Goal: Task Accomplishment & Management: Manage account settings

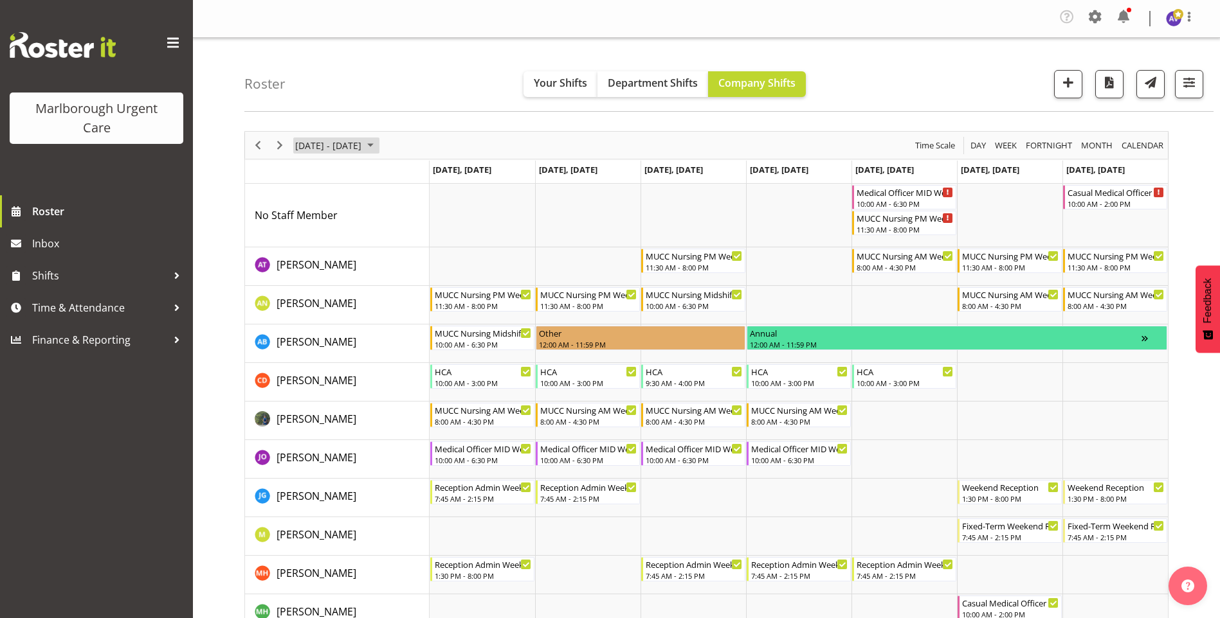
click at [378, 145] on span "October 13 - 19, 2025" at bounding box center [370, 146] width 15 height 16
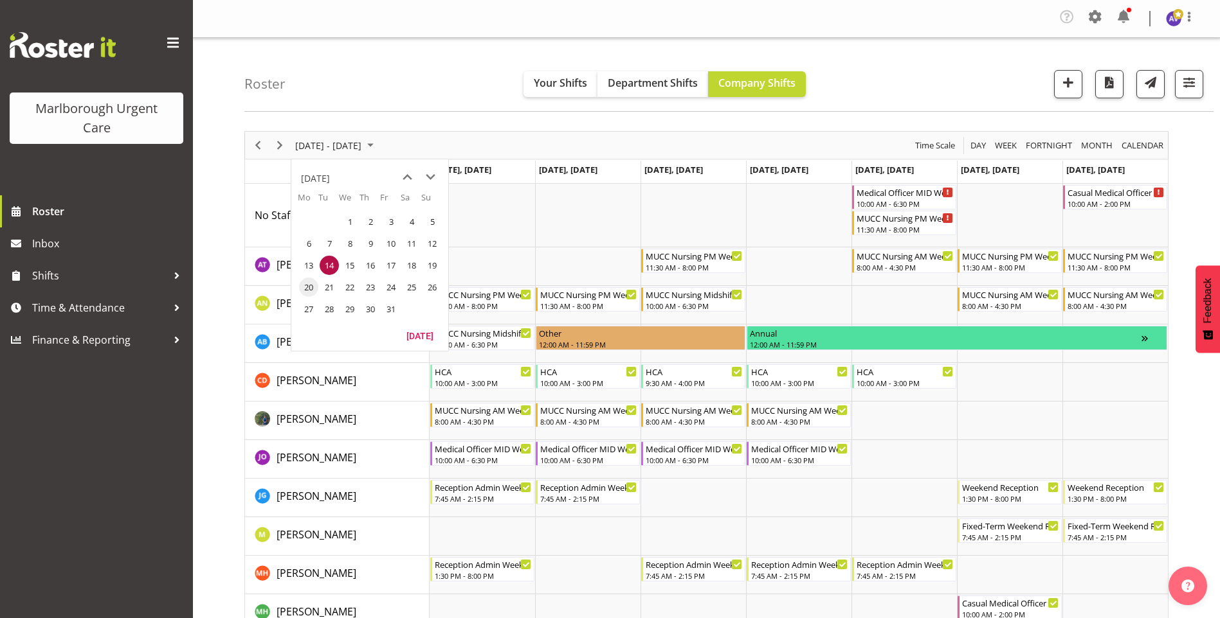
click at [305, 286] on span "20" at bounding box center [308, 287] width 19 height 19
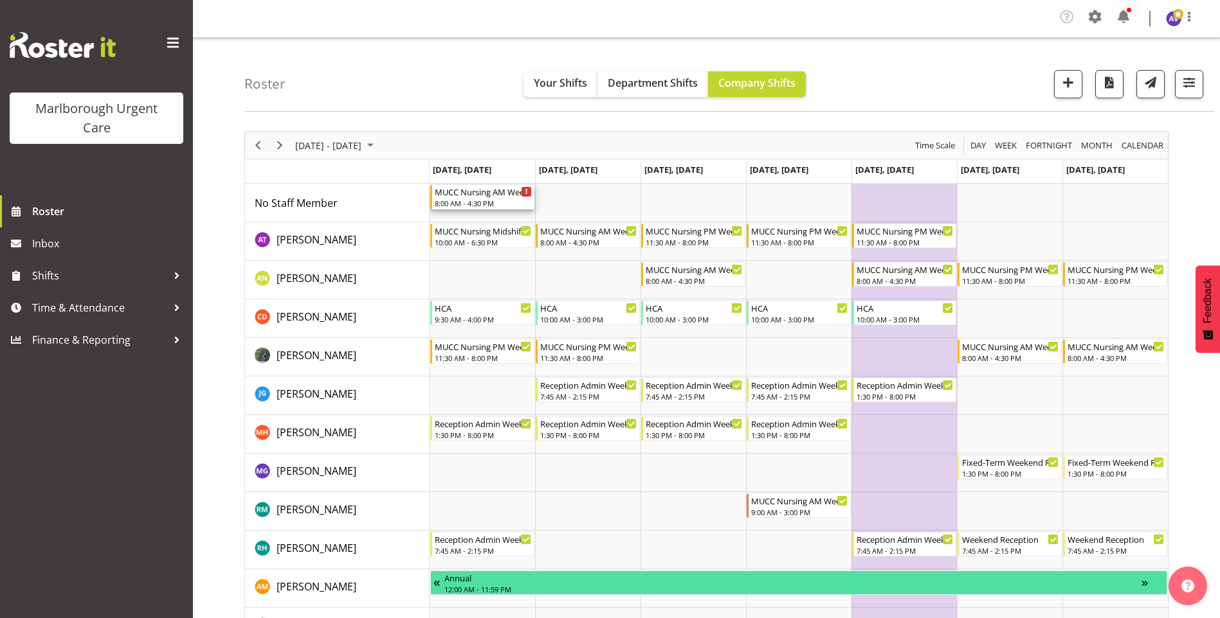
click at [487, 200] on div "8:00 AM - 4:30 PM" at bounding box center [483, 203] width 97 height 10
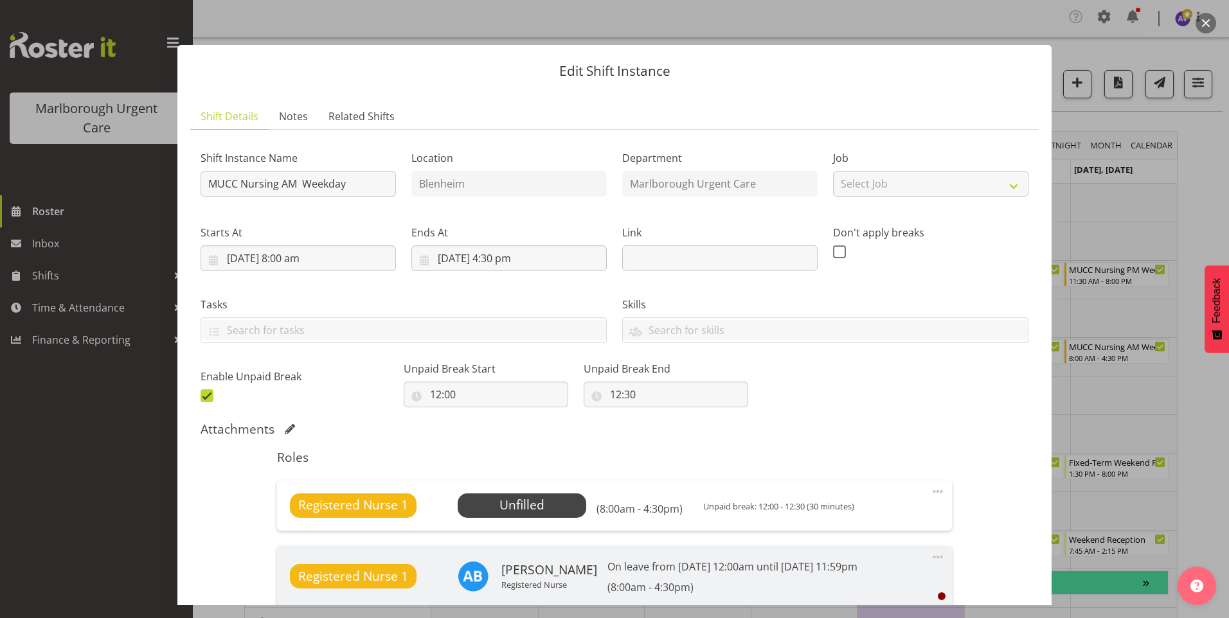
click at [1205, 21] on button "button" at bounding box center [1206, 23] width 21 height 21
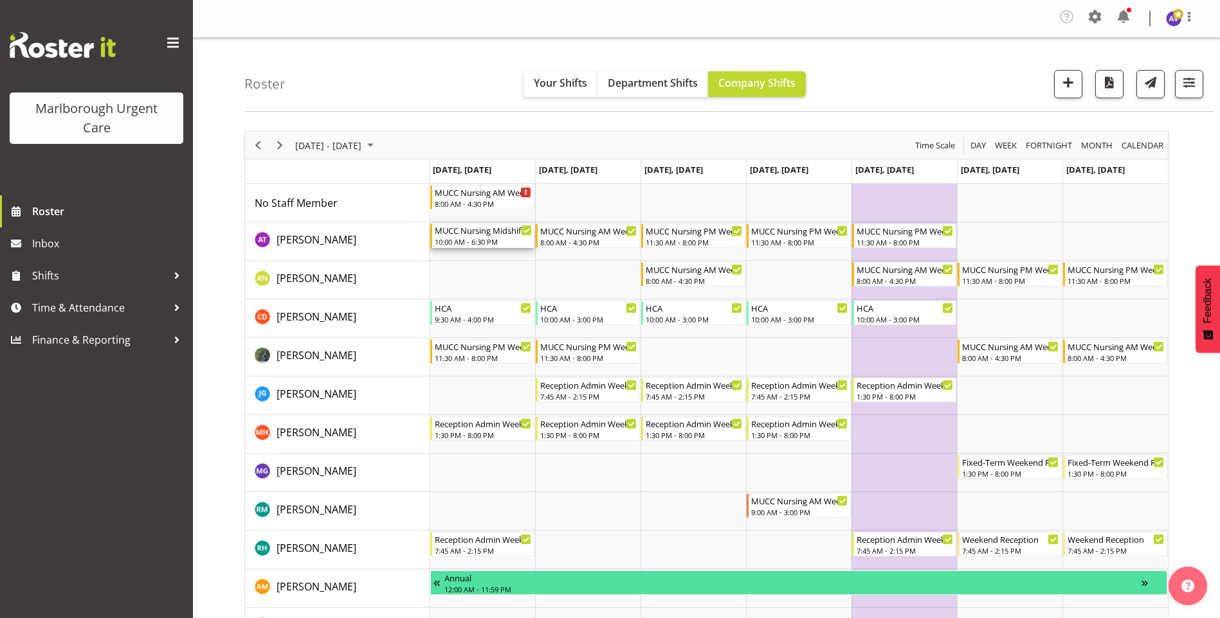
click at [490, 237] on div "10:00 AM - 6:30 PM" at bounding box center [483, 242] width 97 height 10
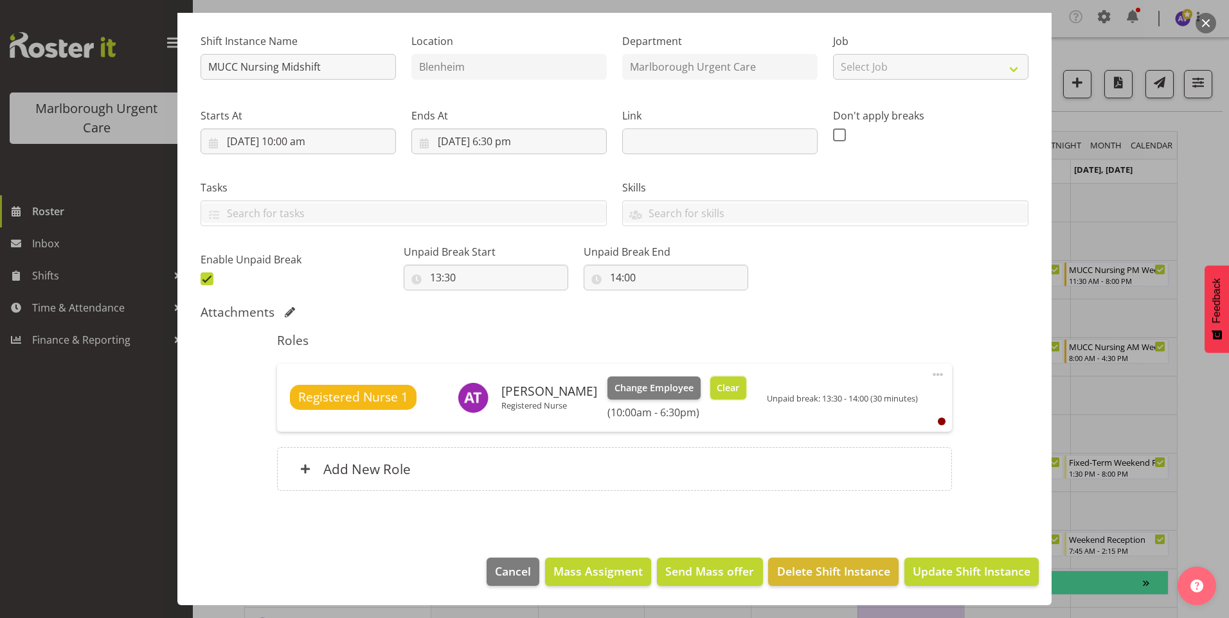
click at [717, 388] on span "Clear" at bounding box center [728, 388] width 23 height 14
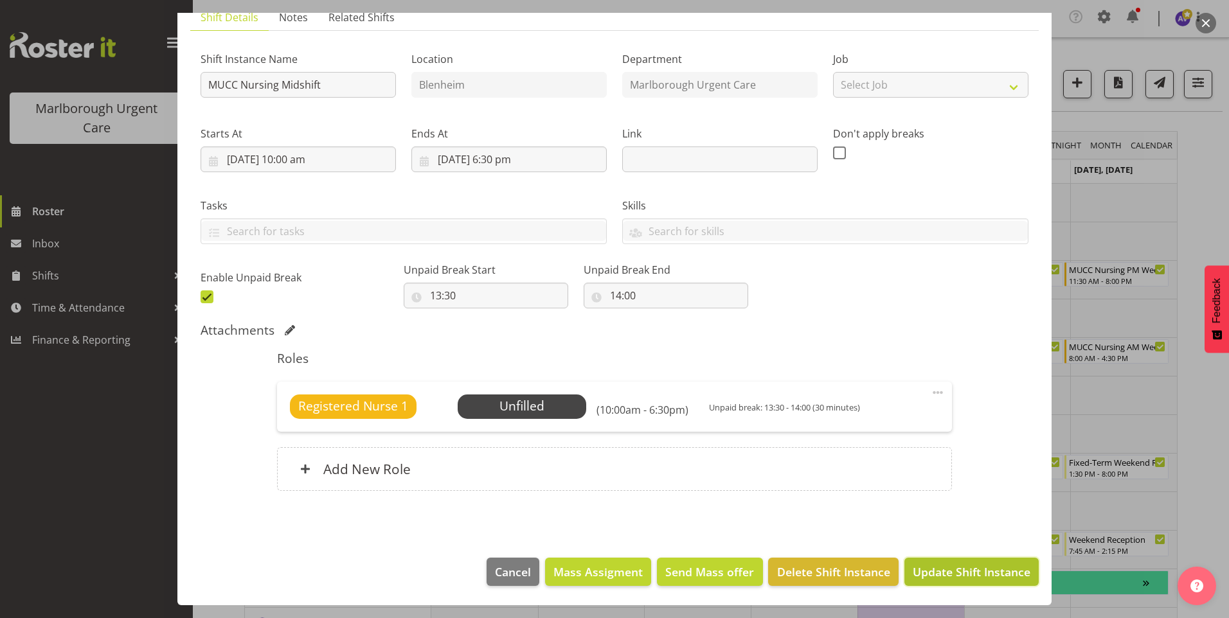
click at [963, 577] on span "Update Shift Instance" at bounding box center [972, 572] width 118 height 17
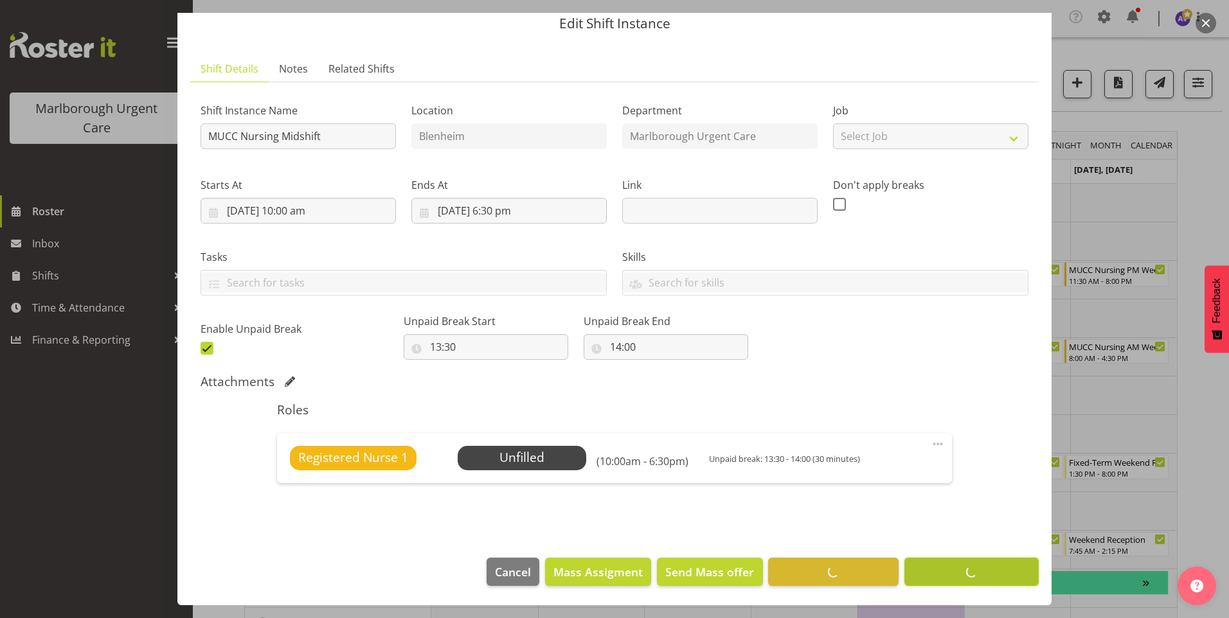
scroll to position [48, 0]
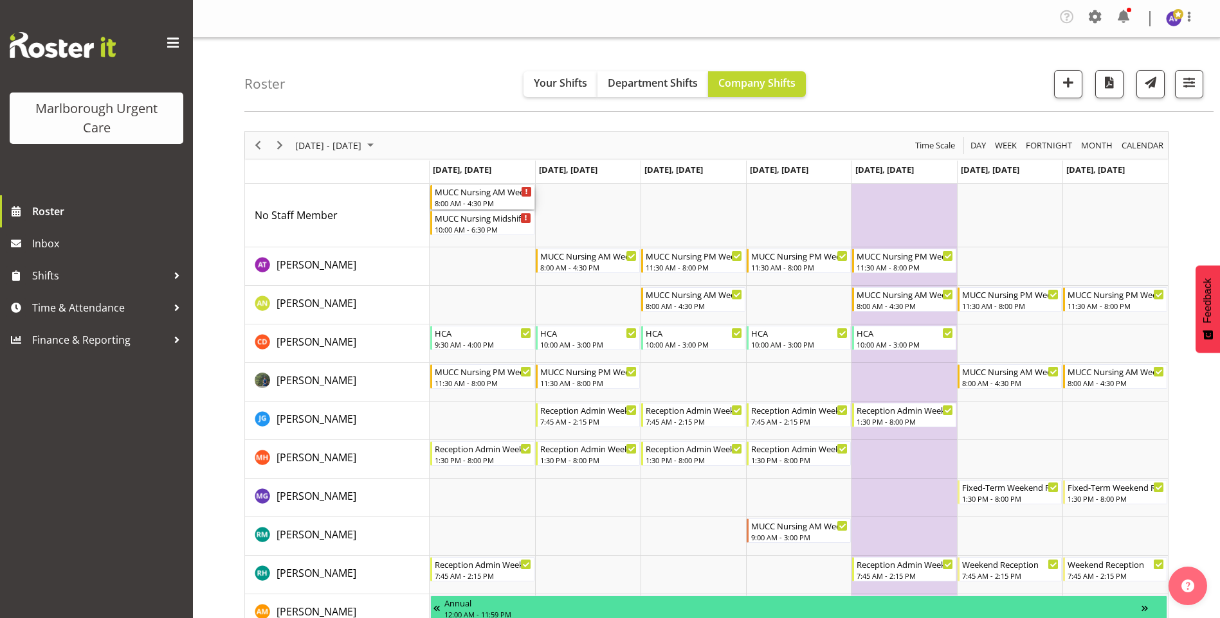
click at [482, 199] on div "8:00 AM - 4:30 PM" at bounding box center [483, 203] width 97 height 10
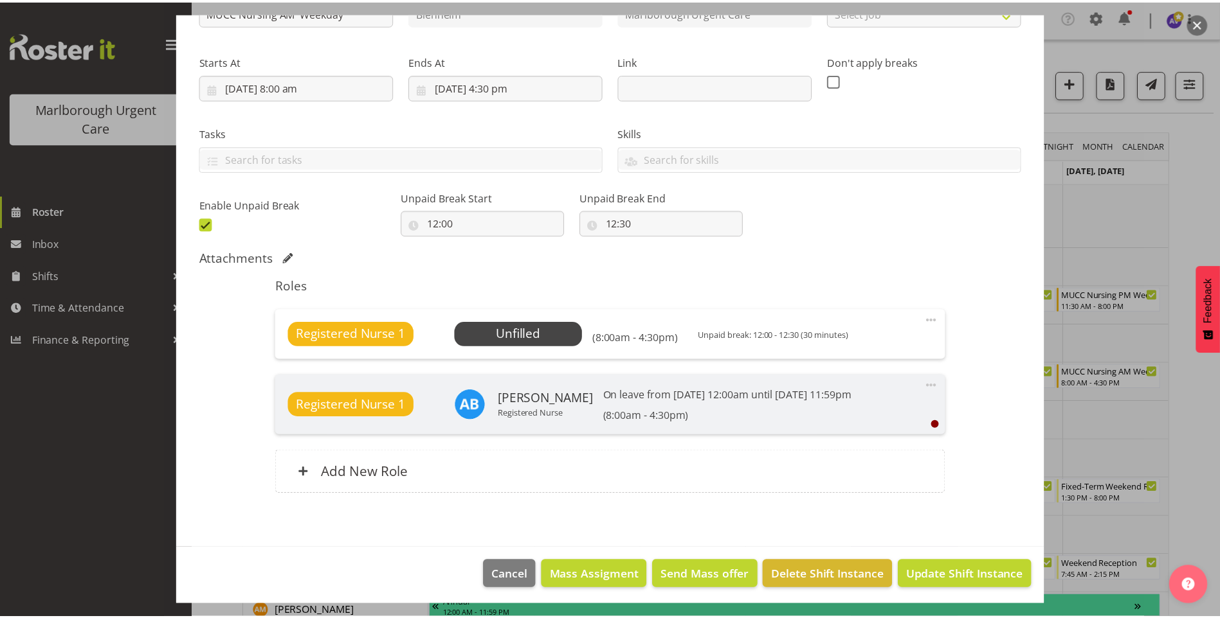
scroll to position [175, 0]
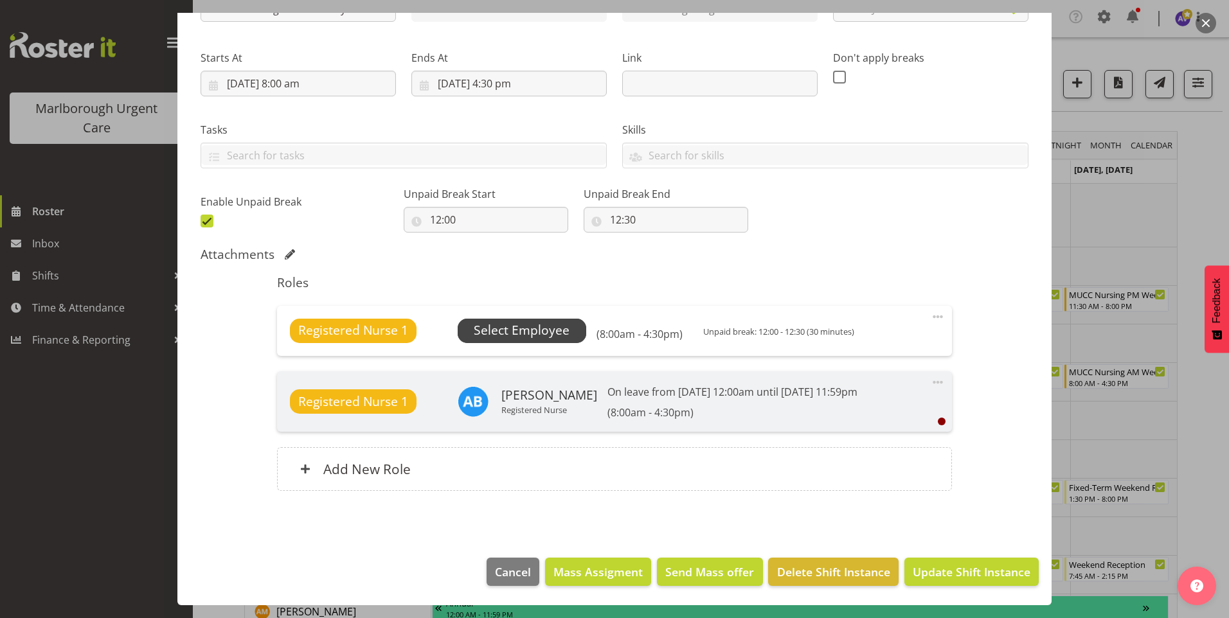
click at [516, 335] on span "Select Employee" at bounding box center [522, 330] width 96 height 19
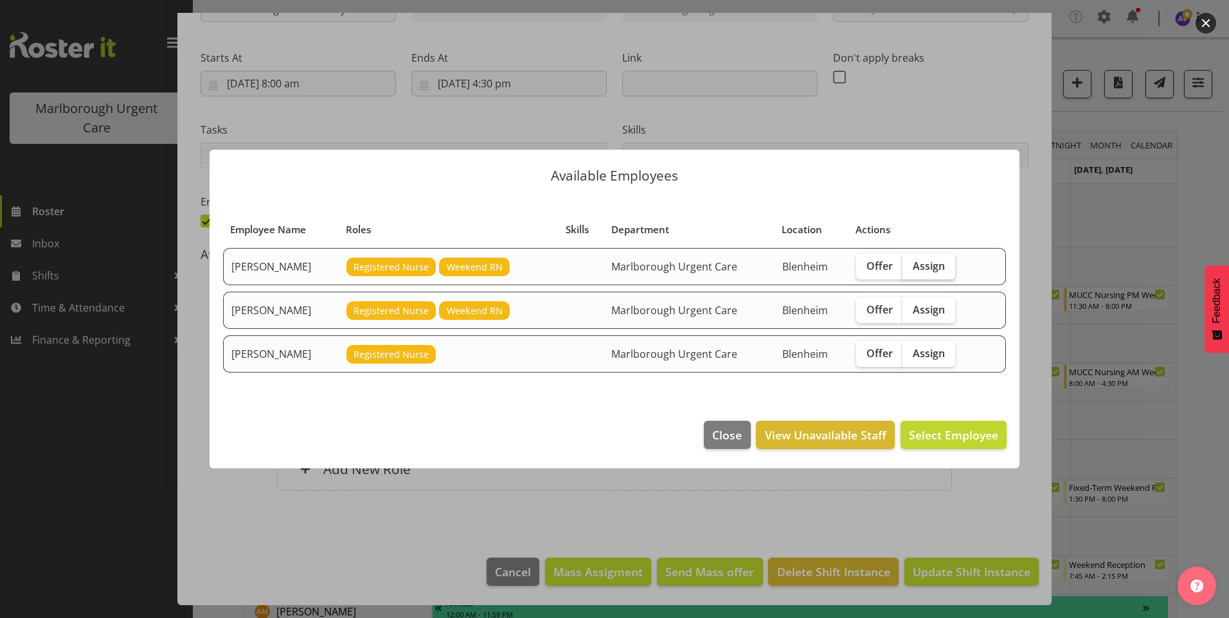
click at [930, 266] on span "Assign" at bounding box center [929, 266] width 32 height 13
click at [911, 266] on input "Assign" at bounding box center [907, 266] width 8 height 8
checkbox input "true"
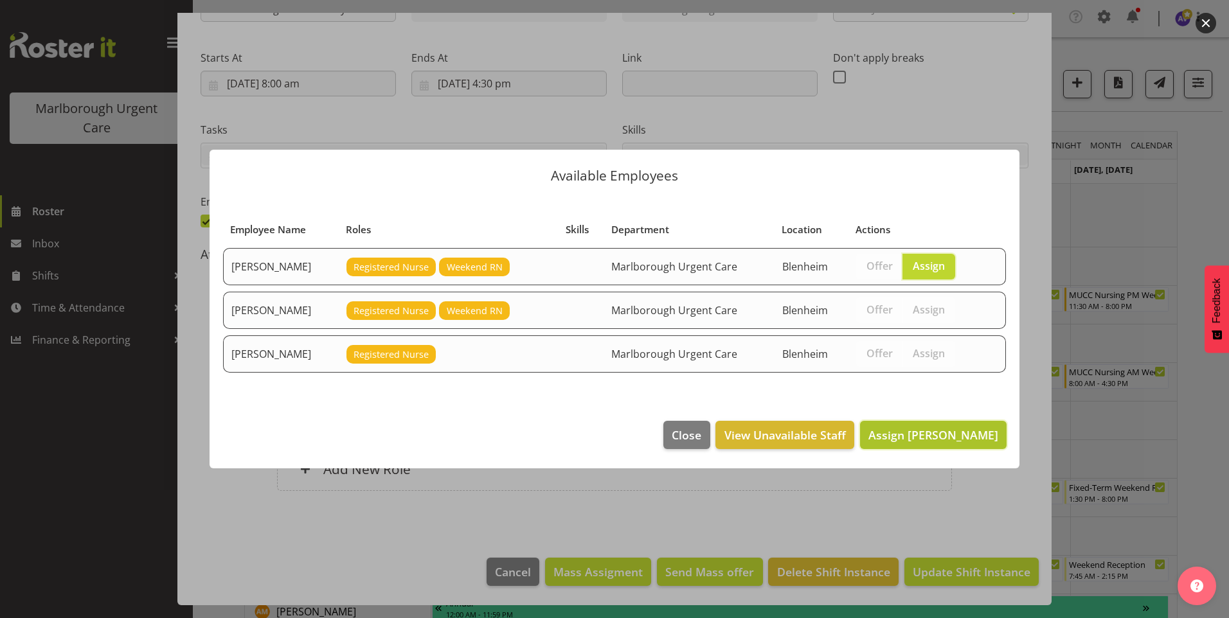
click at [949, 426] on button "Assign [PERSON_NAME]" at bounding box center [933, 435] width 147 height 28
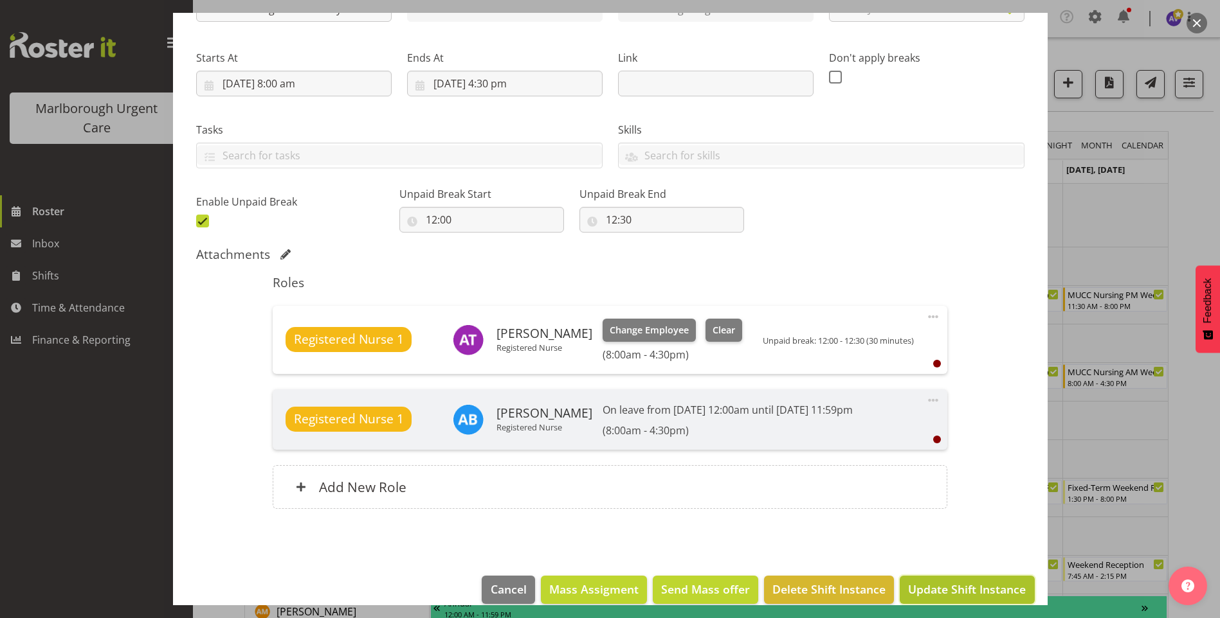
click at [956, 588] on span "Update Shift Instance" at bounding box center [967, 589] width 118 height 17
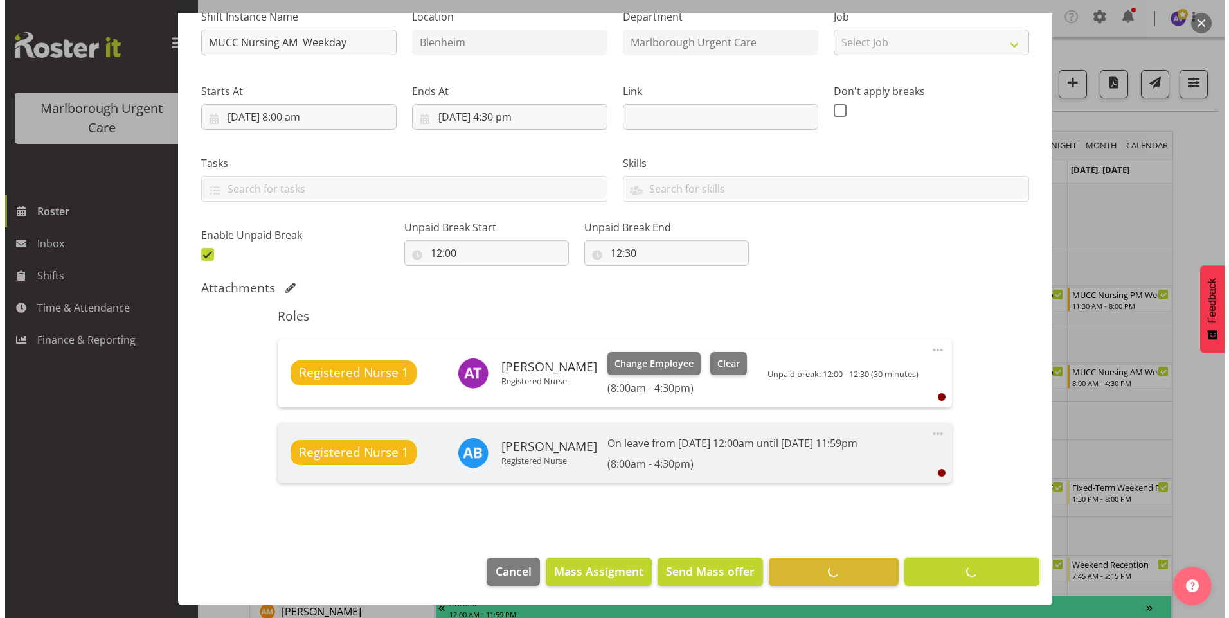
scroll to position [141, 0]
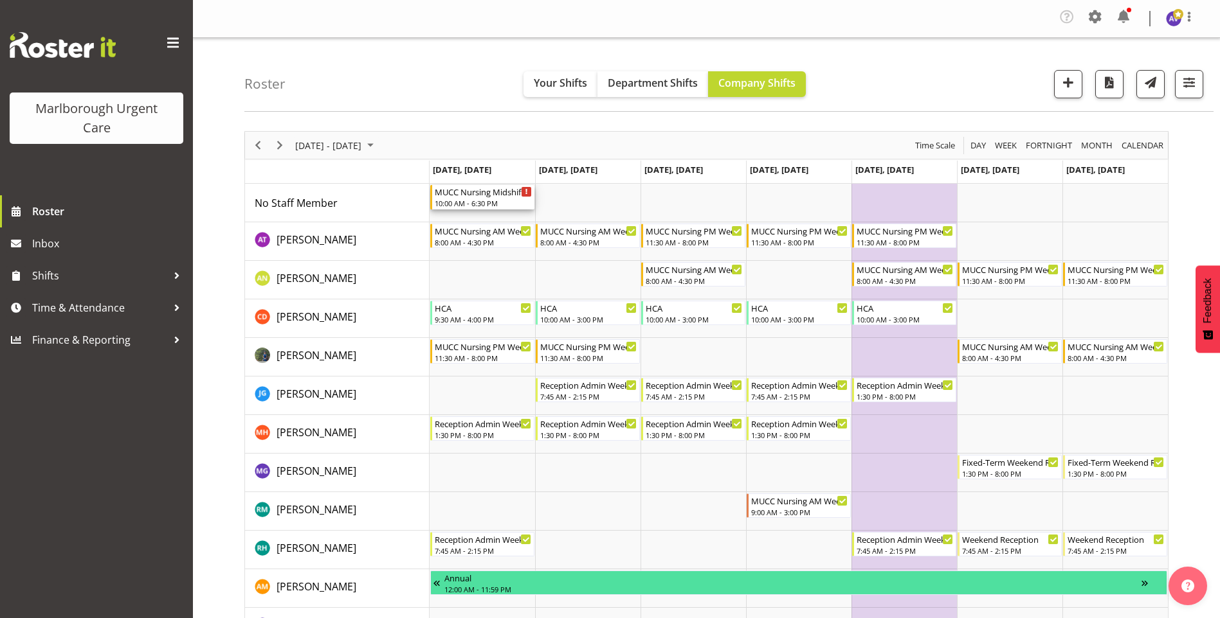
click at [464, 198] on div "MUCC Nursing Midshift 10:00 AM - 6:30 PM" at bounding box center [483, 197] width 97 height 24
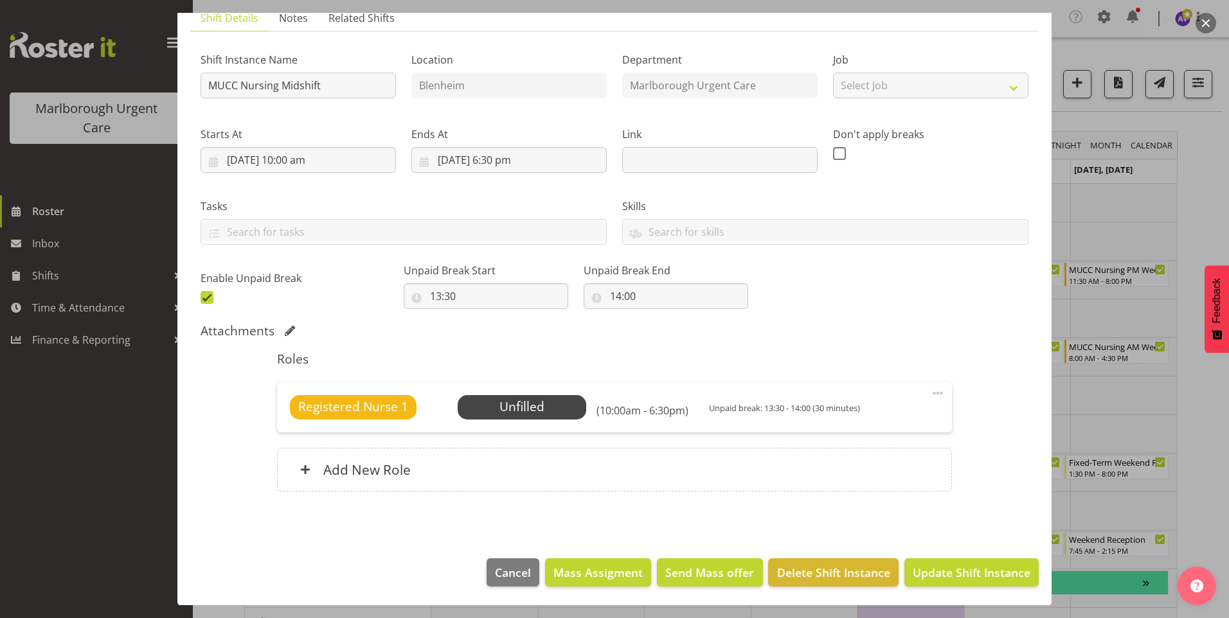
scroll to position [99, 0]
click at [826, 570] on span "Delete Shift Instance" at bounding box center [833, 572] width 113 height 17
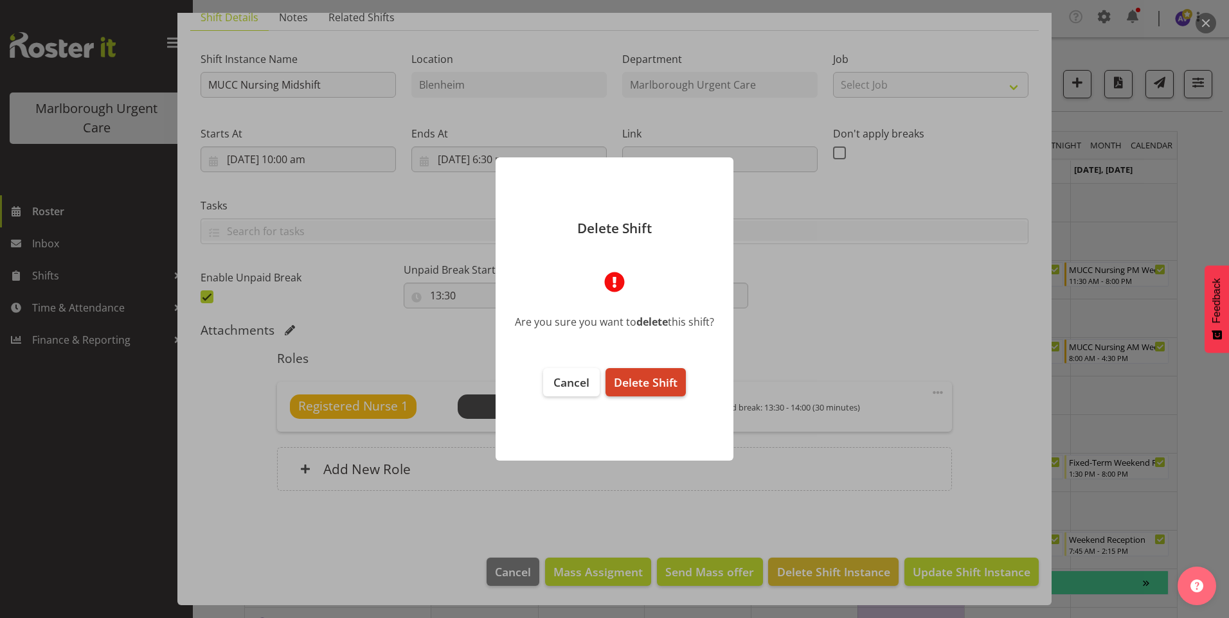
click at [649, 383] on span "Delete Shift" at bounding box center [646, 382] width 64 height 15
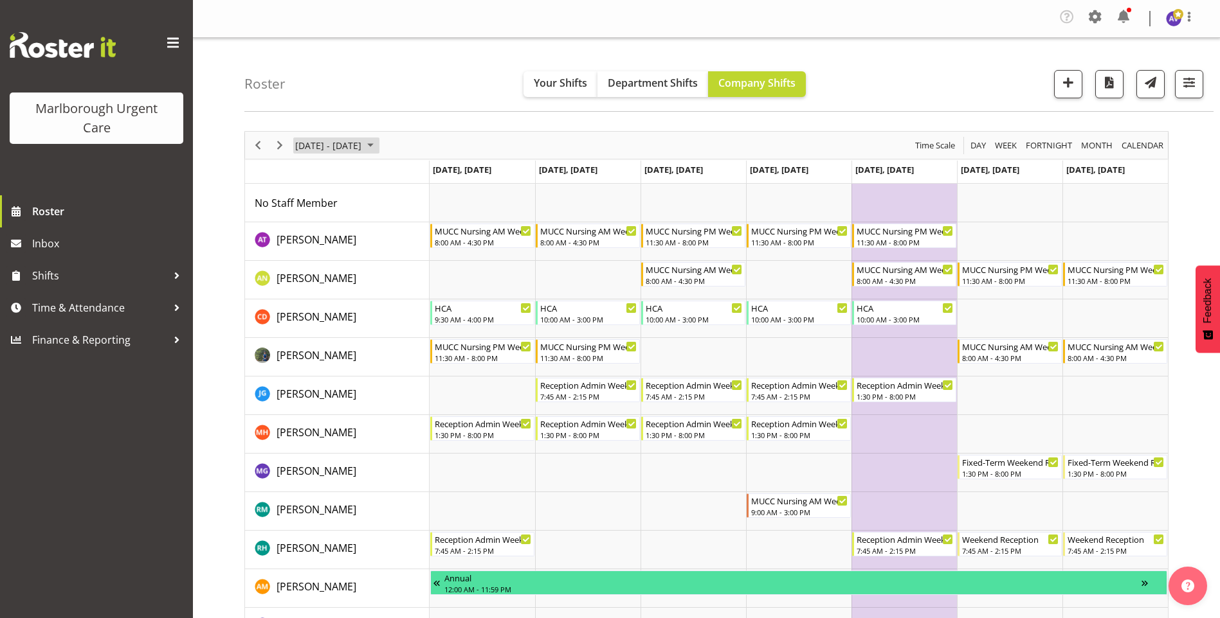
click at [327, 142] on span "[DATE] - [DATE]" at bounding box center [328, 146] width 69 height 16
click at [410, 180] on span "previous month" at bounding box center [407, 177] width 23 height 23
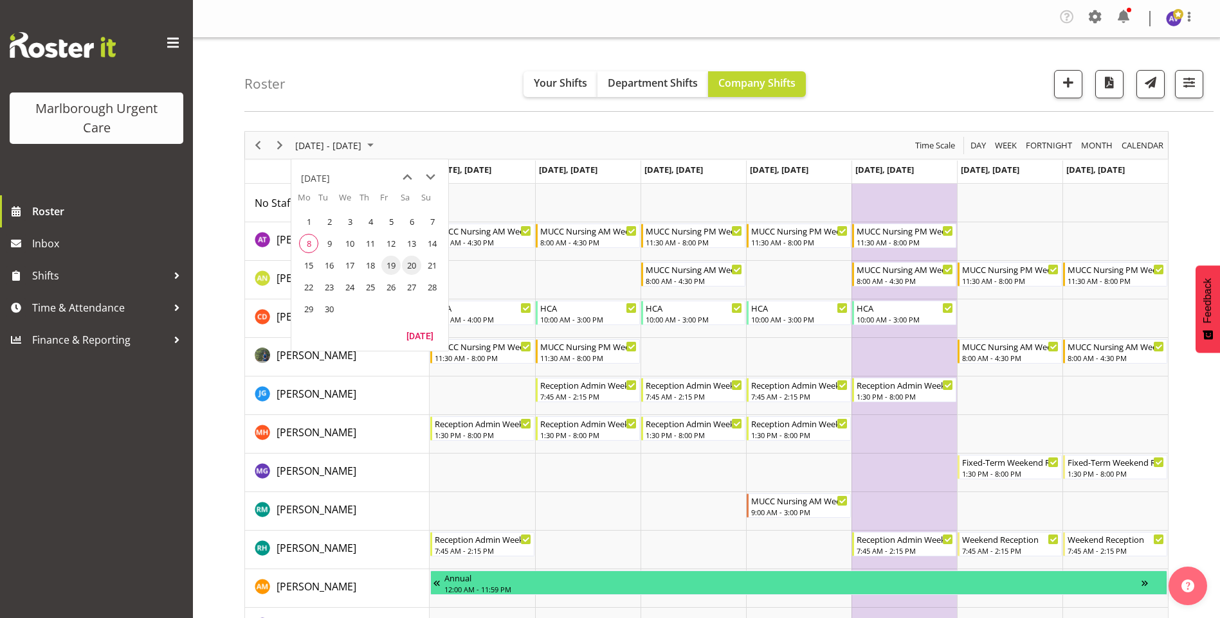
click at [397, 260] on span "19" at bounding box center [390, 265] width 19 height 19
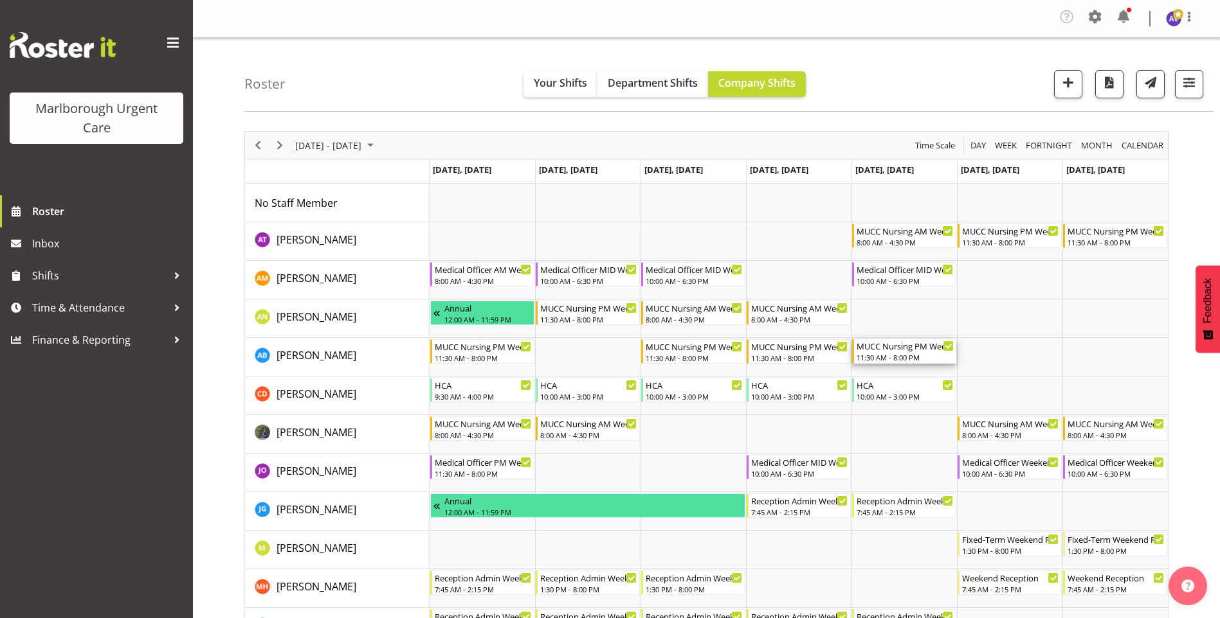
click at [894, 349] on div "MUCC Nursing PM Weekday" at bounding box center [904, 345] width 97 height 13
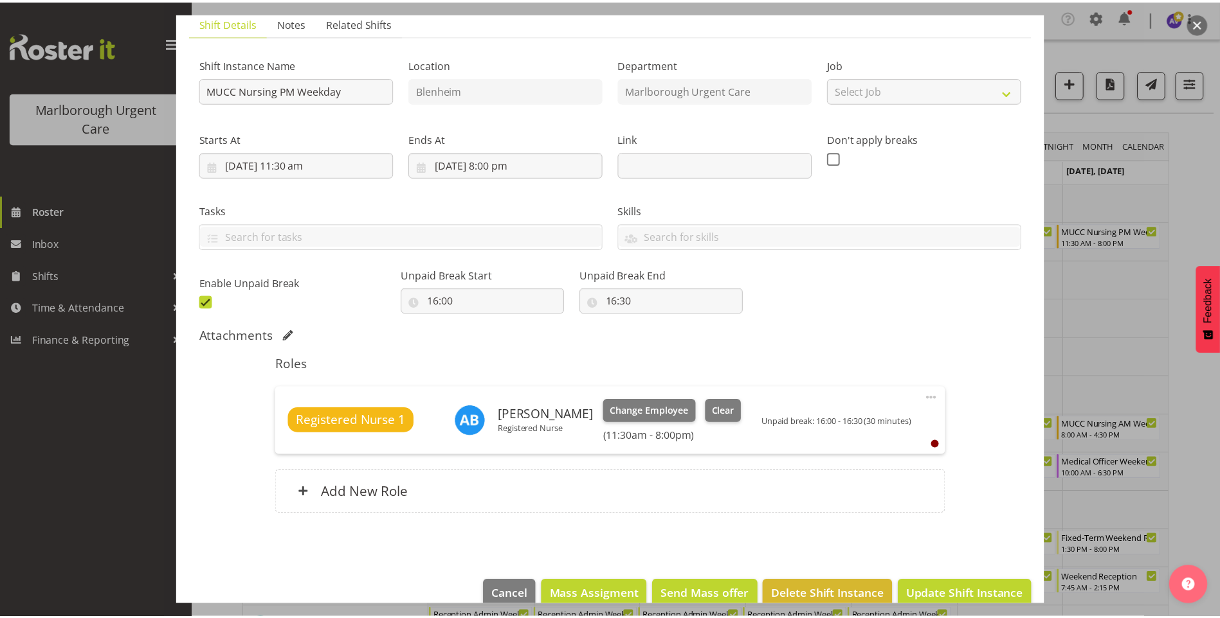
scroll to position [117, 0]
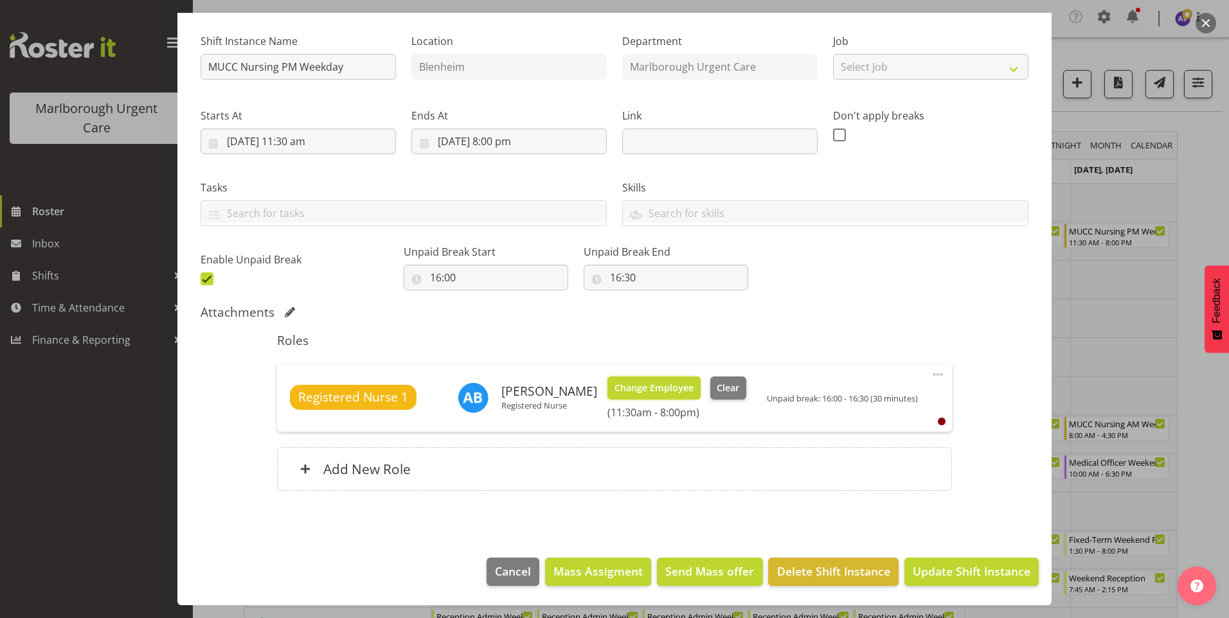
click at [667, 385] on span "Change Employee" at bounding box center [654, 388] width 79 height 14
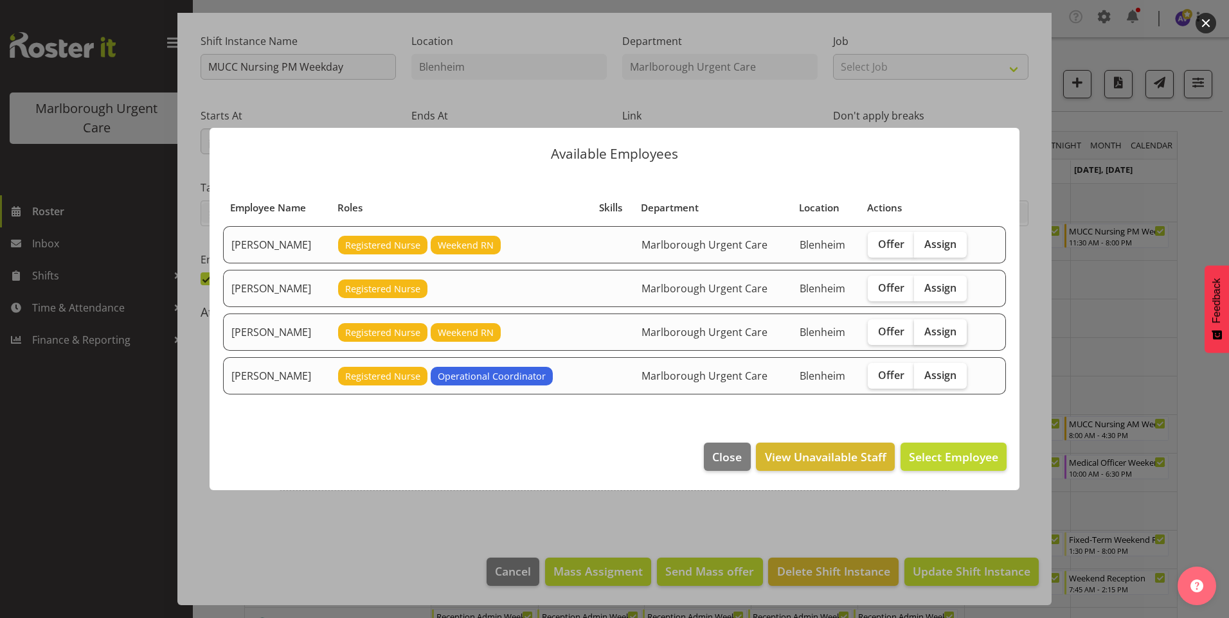
click at [936, 330] on span "Assign" at bounding box center [940, 331] width 32 height 13
click at [923, 330] on input "Assign" at bounding box center [918, 331] width 8 height 8
checkbox input "true"
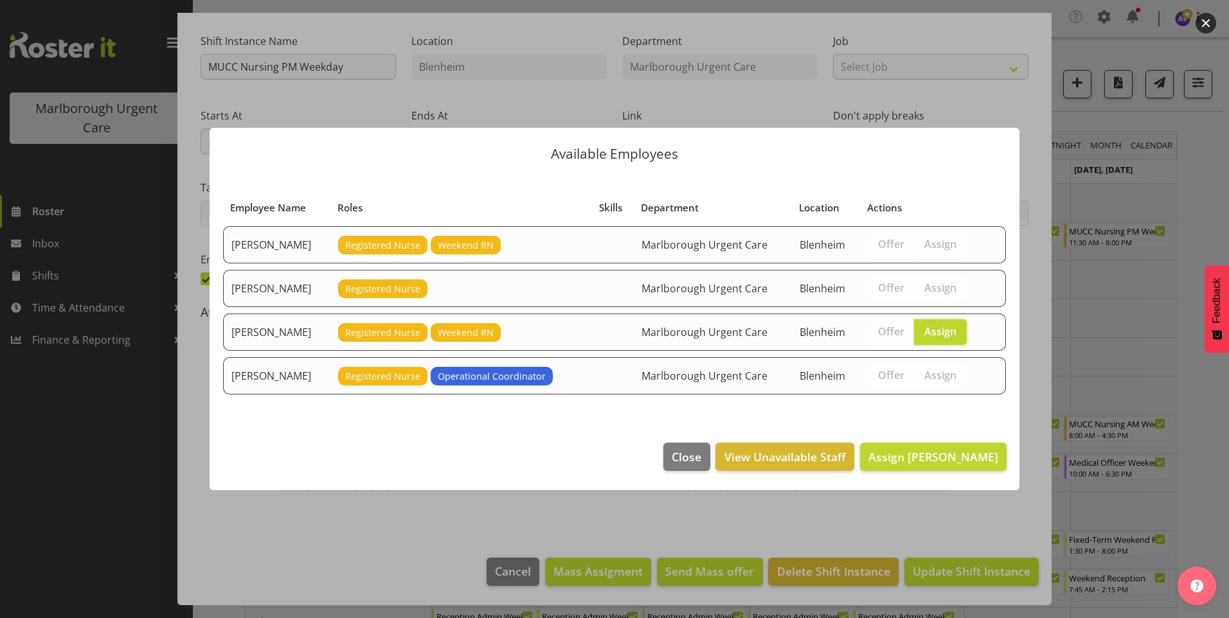
click at [930, 442] on footer "Close View Unavailable Staff Assign [PERSON_NAME]" at bounding box center [615, 460] width 810 height 60
click at [932, 462] on span "Assign [PERSON_NAME]" at bounding box center [934, 456] width 130 height 15
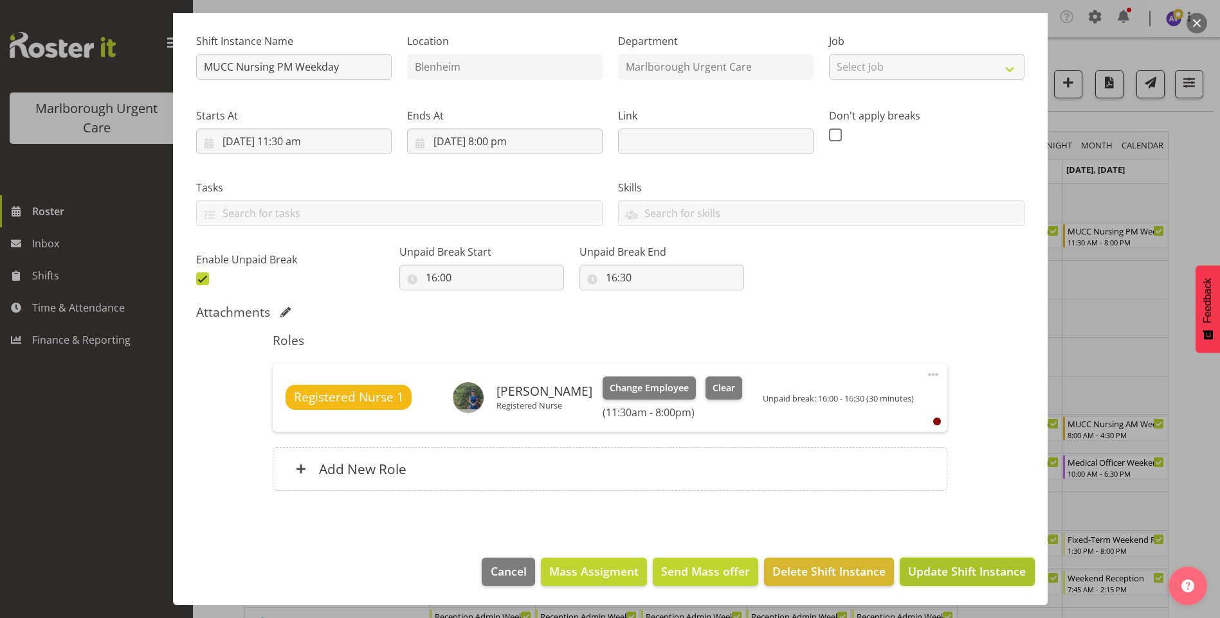
click at [983, 564] on span "Update Shift Instance" at bounding box center [967, 571] width 118 height 17
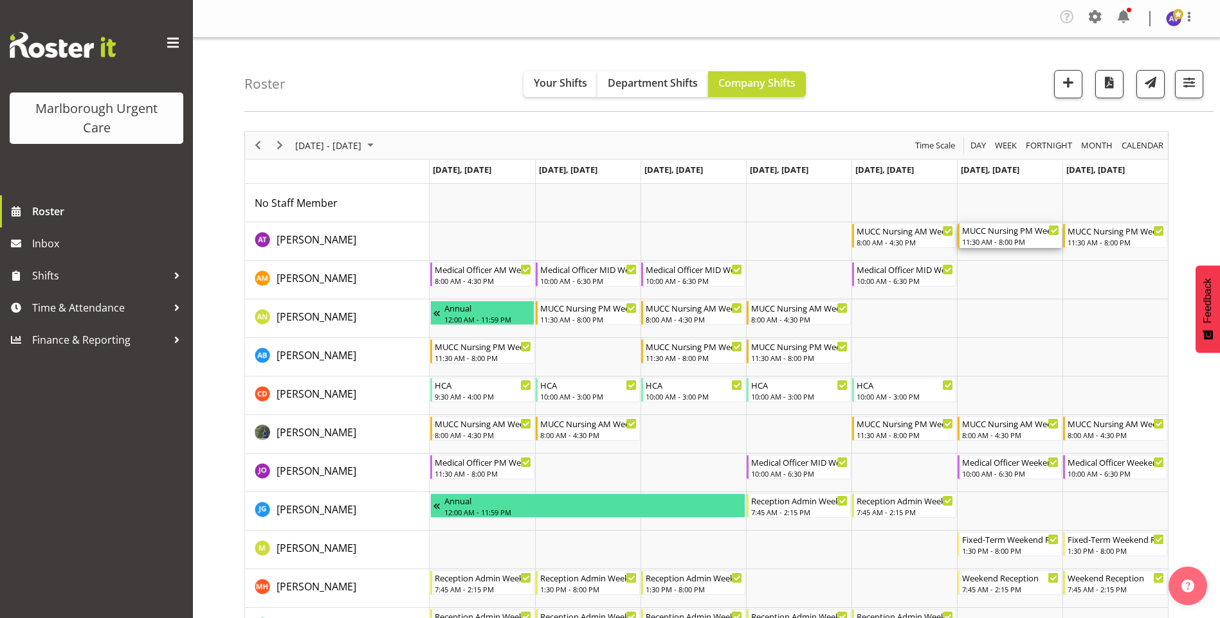
click at [1007, 237] on div "11:30 AM - 8:00 PM" at bounding box center [1010, 242] width 97 height 10
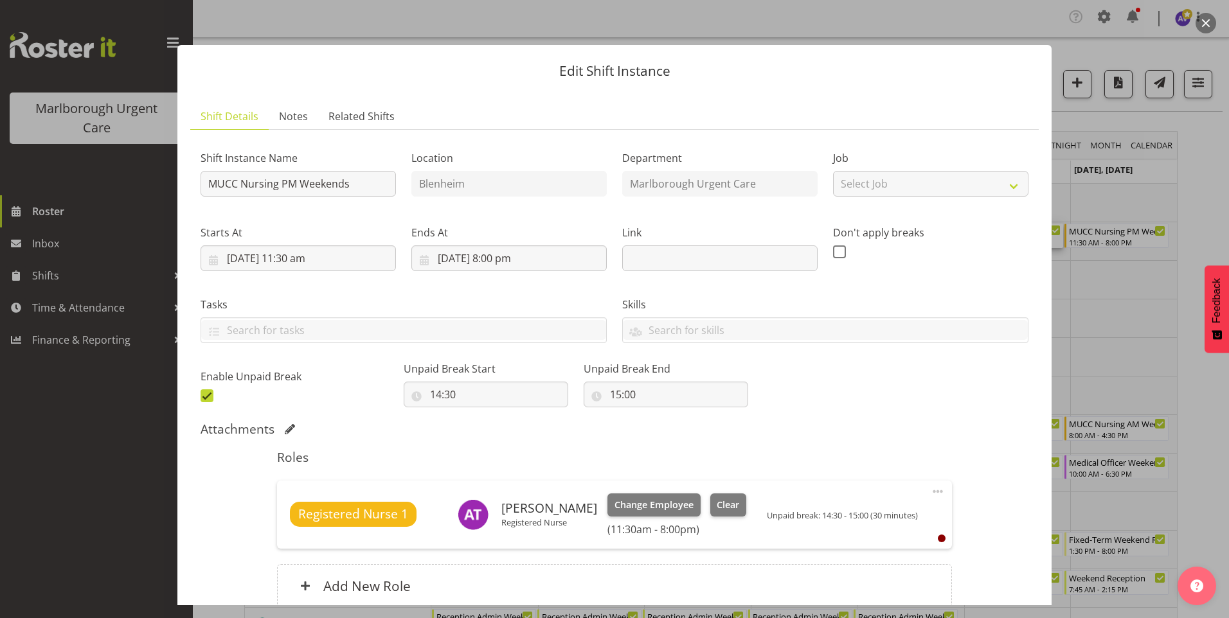
click at [1209, 19] on button "button" at bounding box center [1206, 23] width 21 height 21
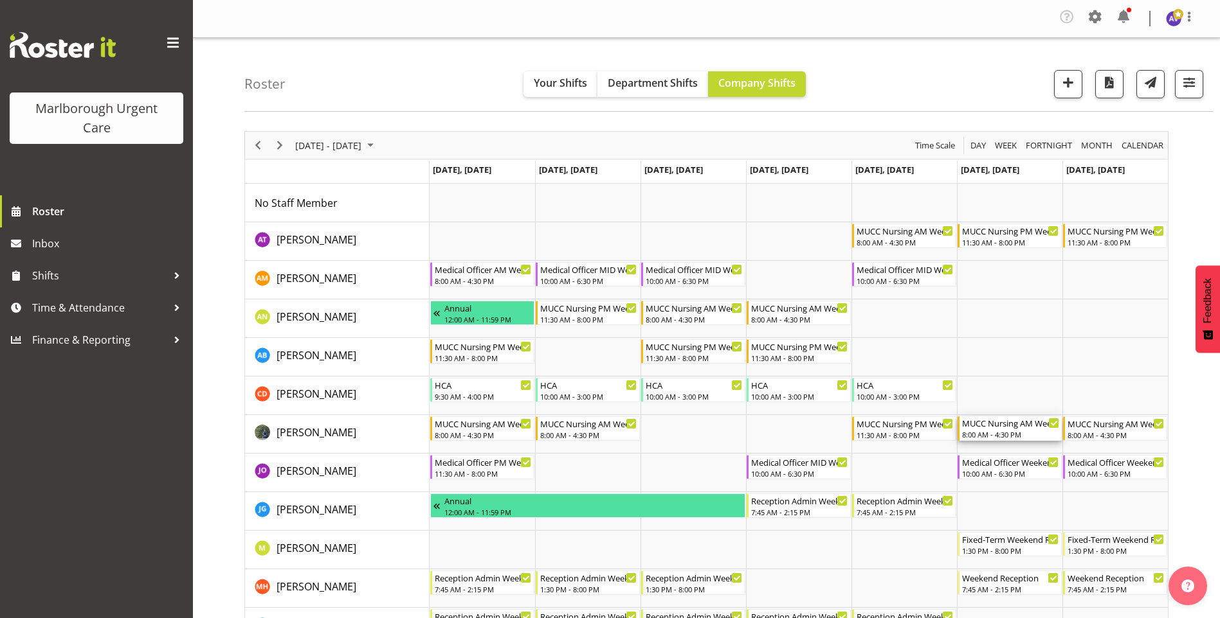
click at [1012, 431] on div "8:00 AM - 4:30 PM" at bounding box center [1010, 434] width 97 height 10
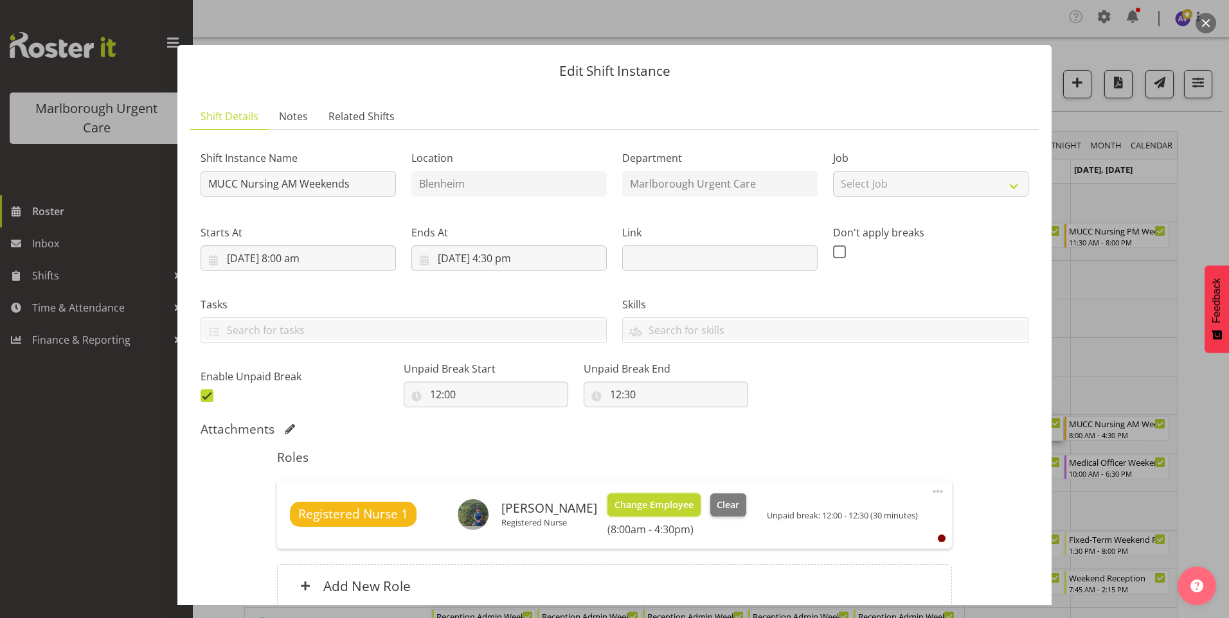
click at [638, 505] on span "Change Employee" at bounding box center [654, 505] width 79 height 14
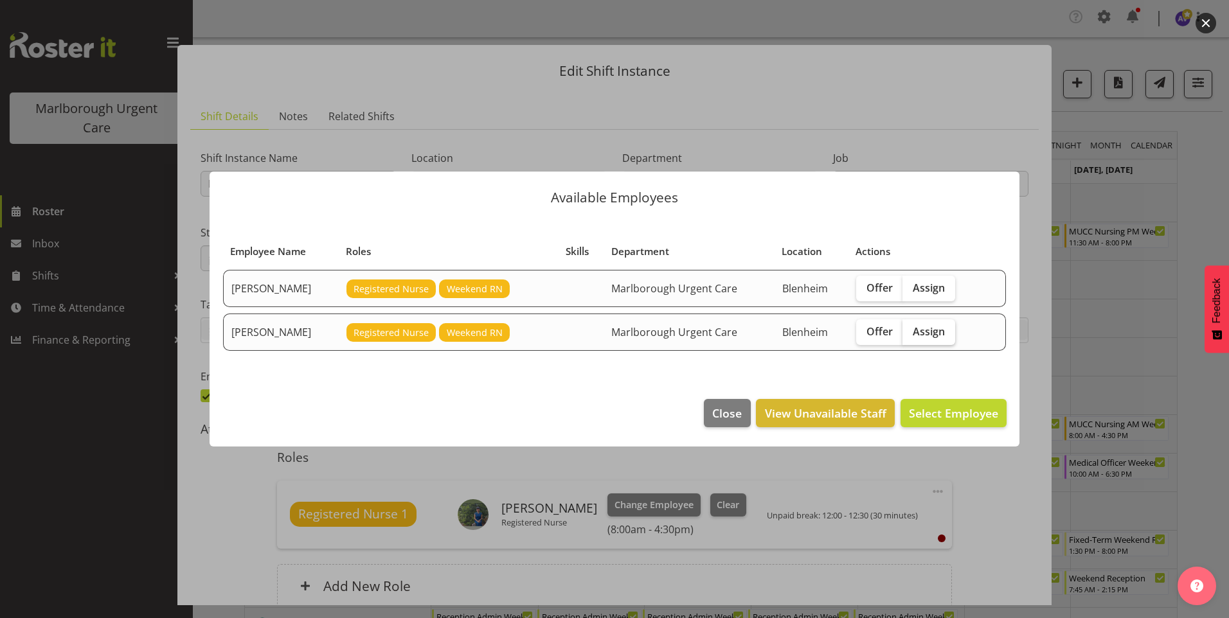
click at [939, 334] on span "Assign" at bounding box center [929, 331] width 32 height 13
click at [911, 334] on input "Assign" at bounding box center [907, 331] width 8 height 8
checkbox input "true"
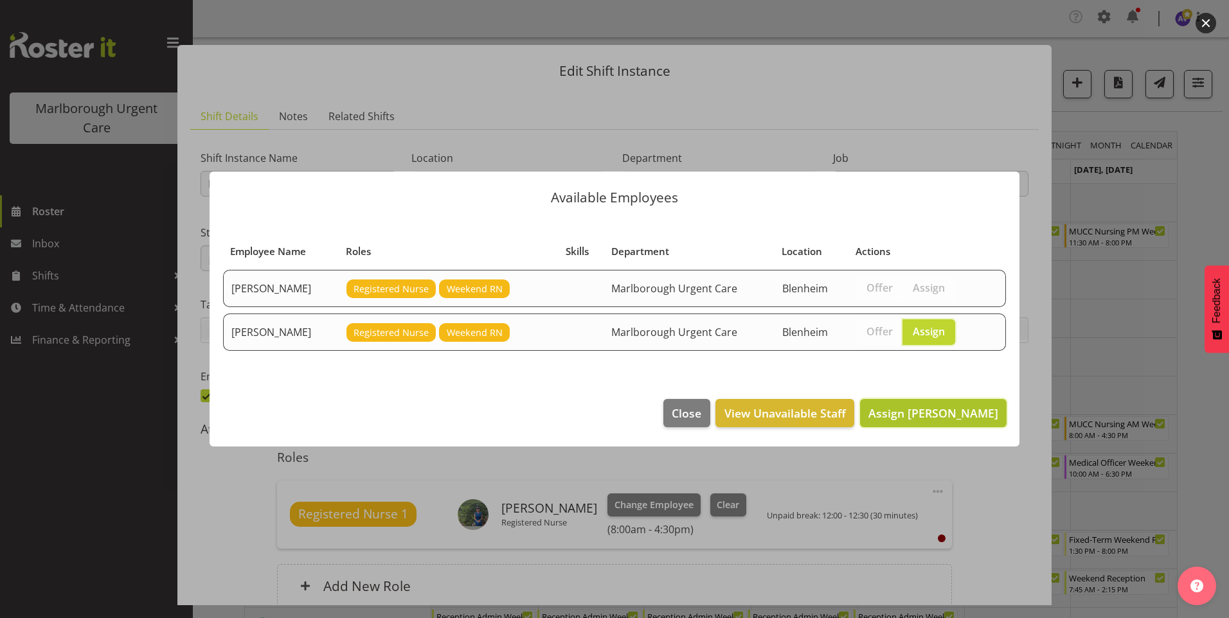
click at [942, 415] on span "Assign [PERSON_NAME]" at bounding box center [934, 413] width 130 height 15
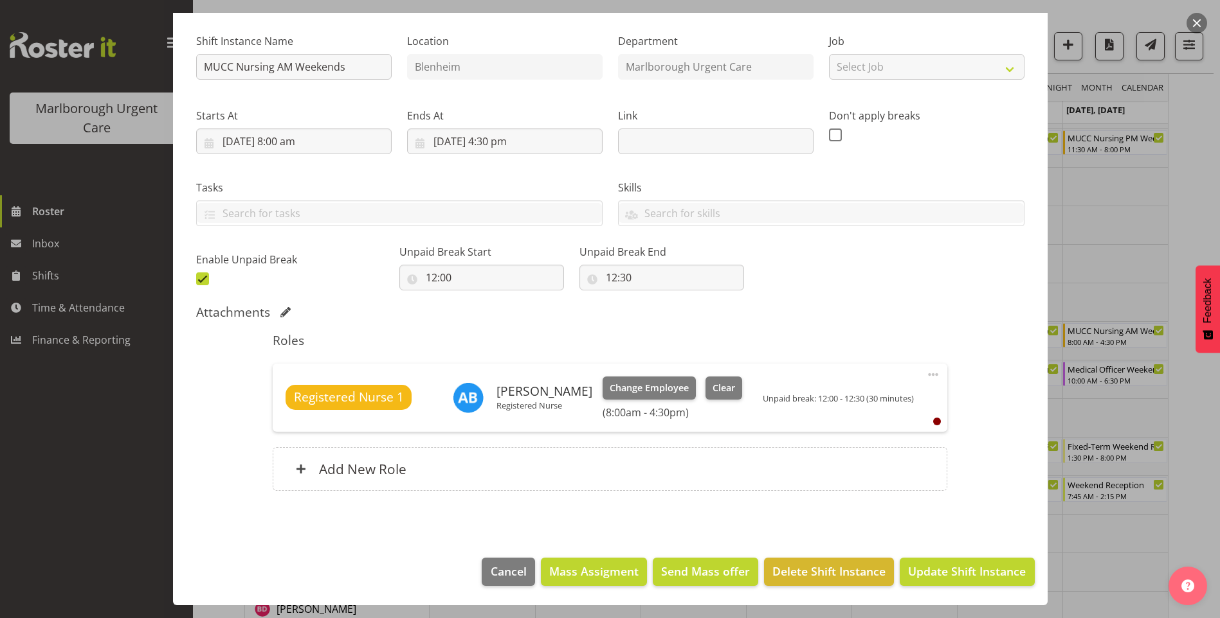
scroll to position [257, 0]
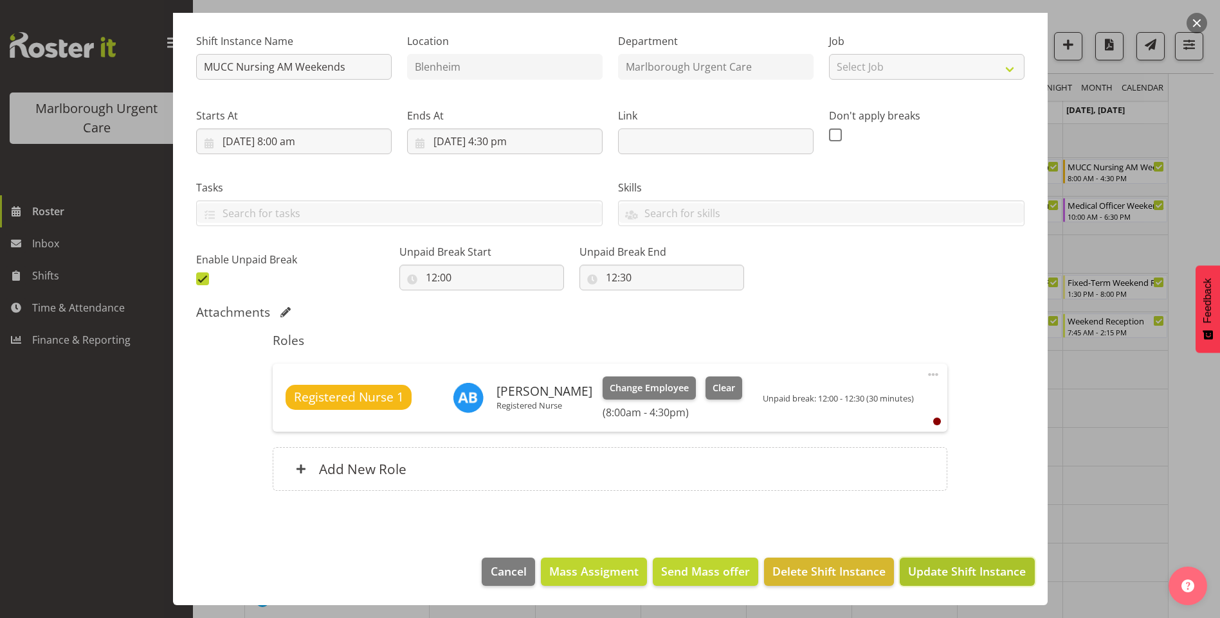
click at [942, 577] on span "Update Shift Instance" at bounding box center [967, 571] width 118 height 17
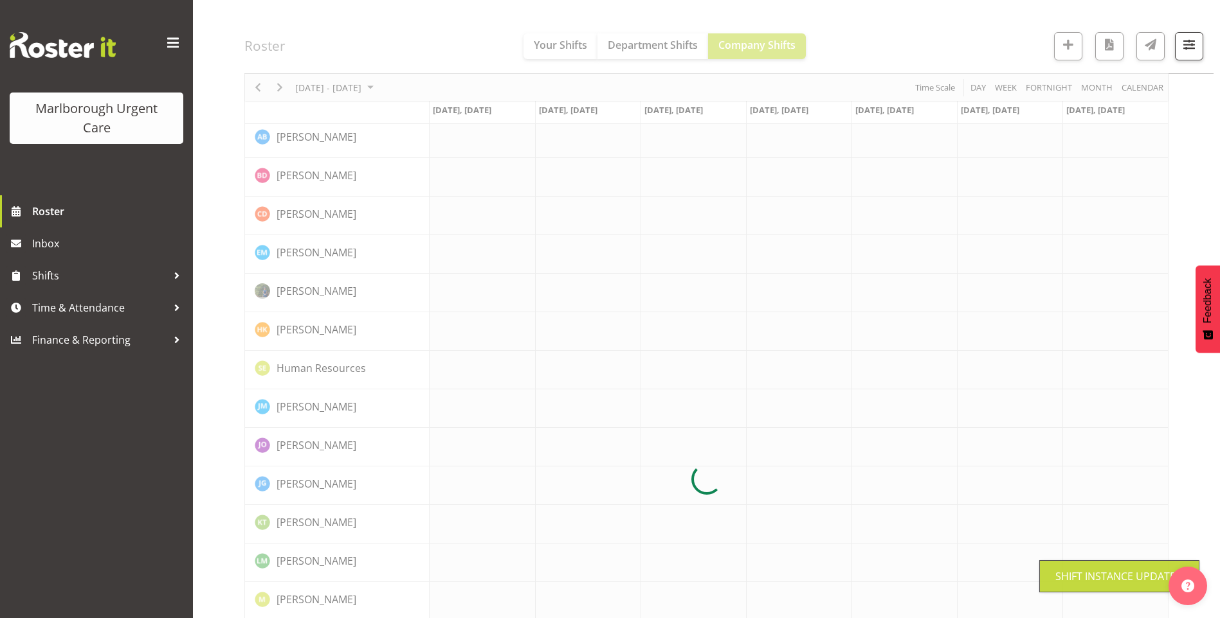
scroll to position [0, 0]
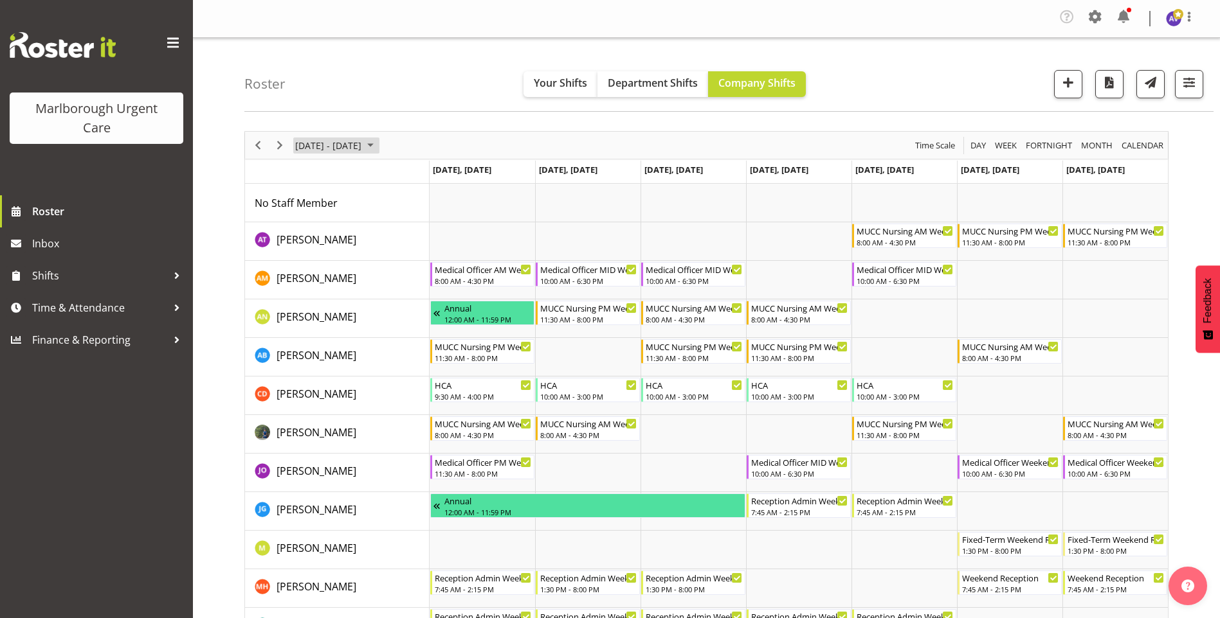
click at [354, 144] on span "[DATE] - [DATE]" at bounding box center [328, 146] width 69 height 16
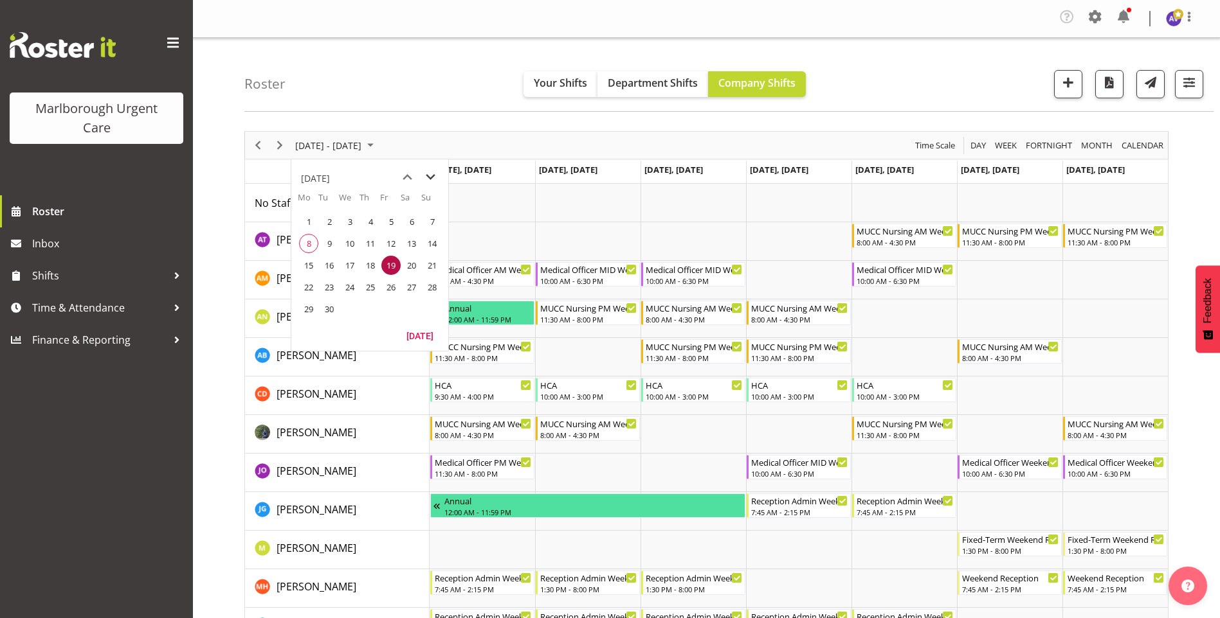
click at [435, 171] on span "next month" at bounding box center [430, 177] width 23 height 23
click at [314, 289] on span "20" at bounding box center [308, 287] width 19 height 19
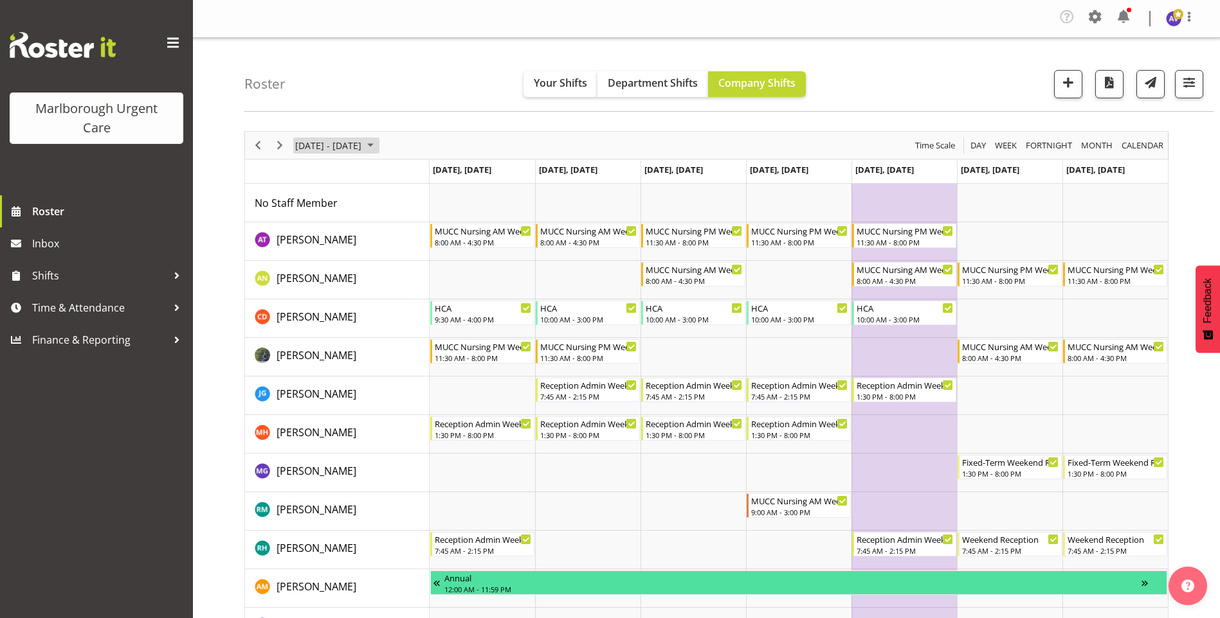
click at [363, 143] on span "[DATE] - [DATE]" at bounding box center [328, 146] width 69 height 16
click at [314, 309] on span "27" at bounding box center [308, 309] width 19 height 19
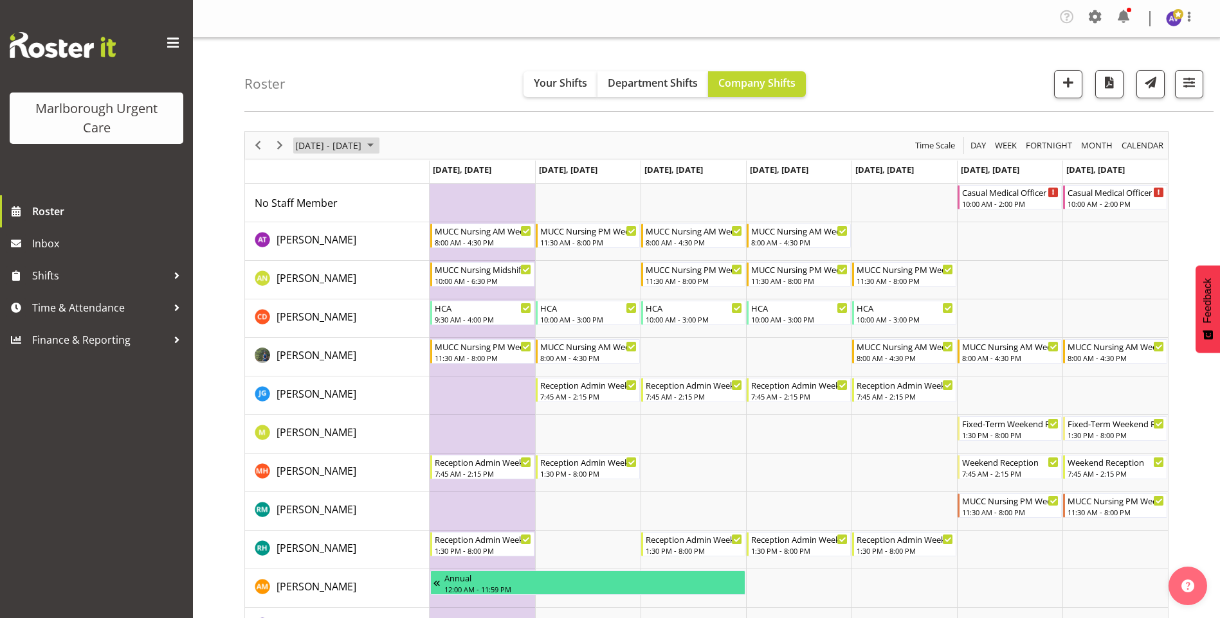
click at [363, 147] on span "[DATE] - [DATE]" at bounding box center [328, 146] width 69 height 16
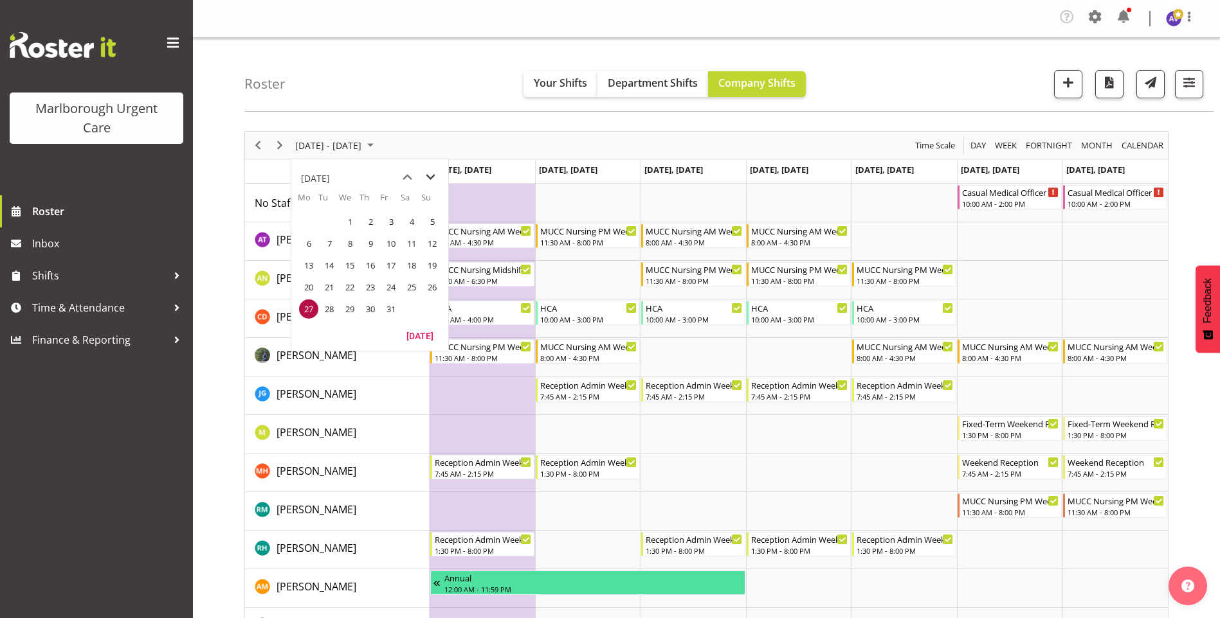
click at [432, 175] on span "next month" at bounding box center [430, 177] width 23 height 23
click at [312, 244] on span "3" at bounding box center [308, 243] width 19 height 19
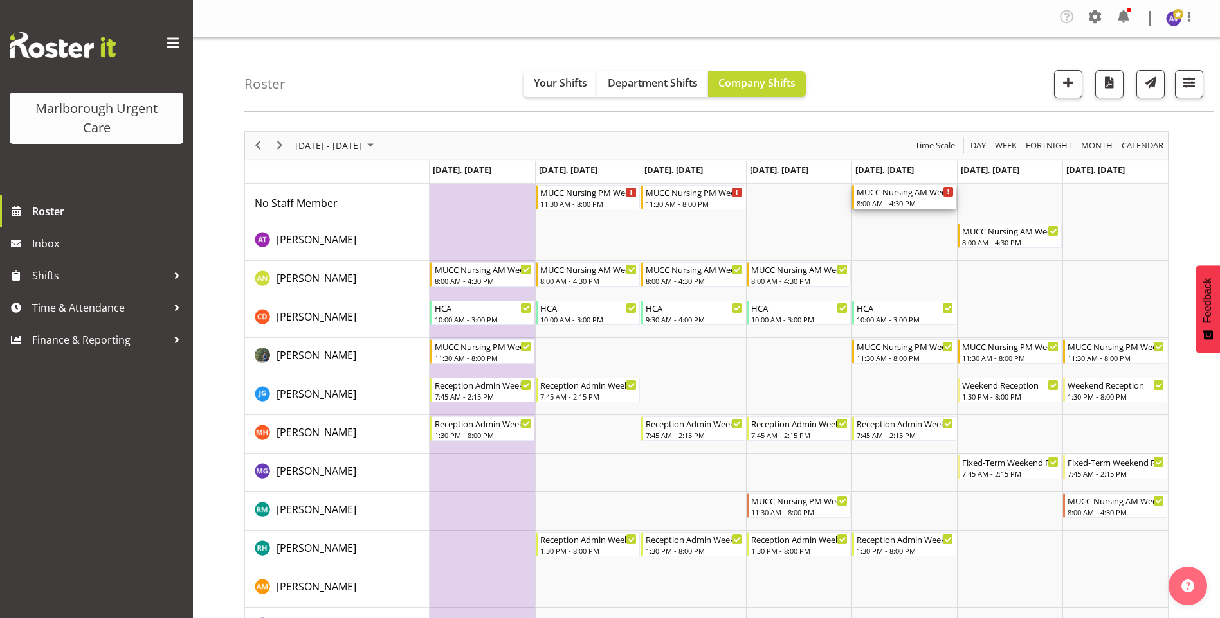
click at [899, 195] on div "MUCC Nursing AM Weekday" at bounding box center [904, 191] width 97 height 13
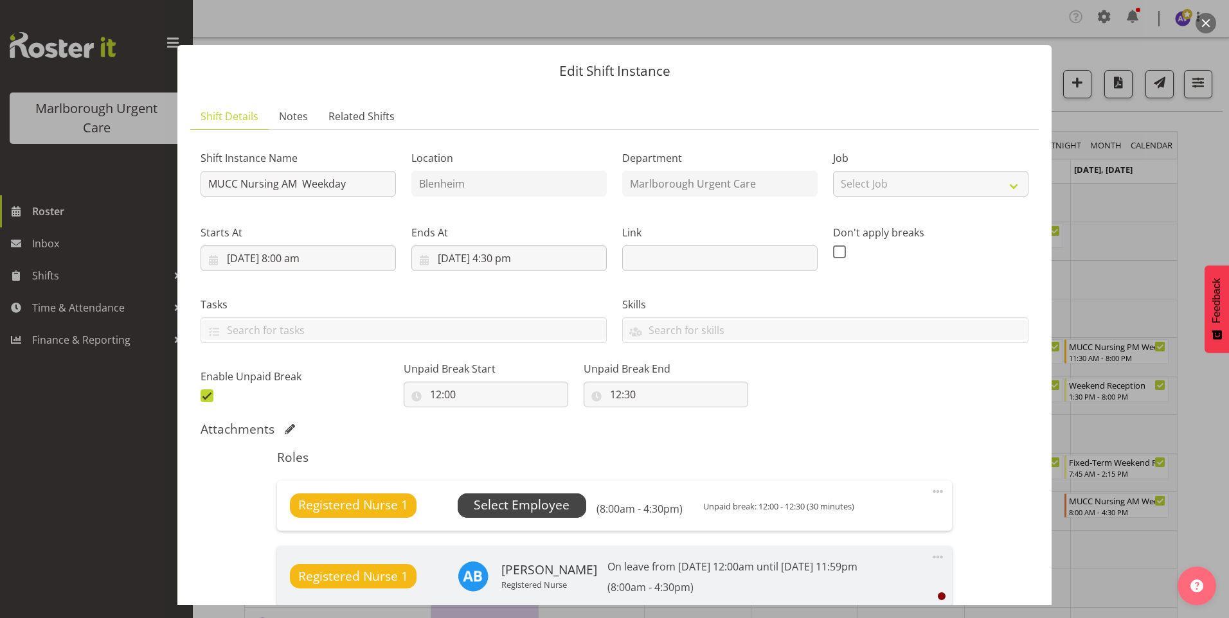
click at [546, 494] on span "Select Employee" at bounding box center [522, 506] width 129 height 24
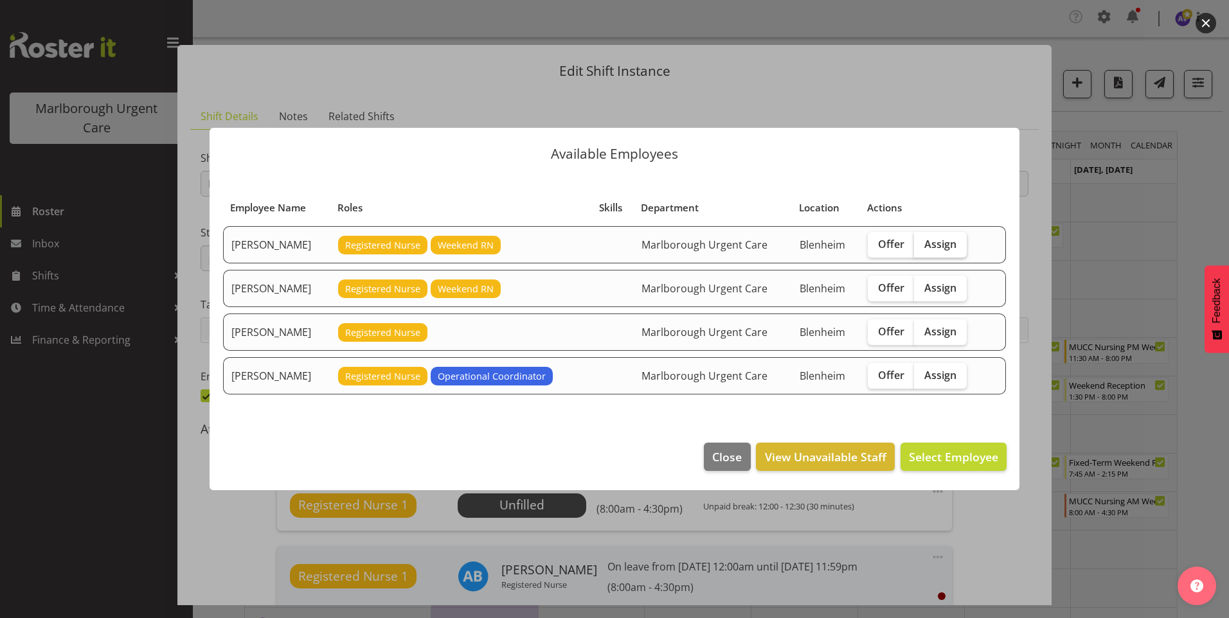
click at [957, 242] on span "Assign" at bounding box center [940, 244] width 32 height 13
click at [923, 242] on input "Assign" at bounding box center [918, 244] width 8 height 8
checkbox input "true"
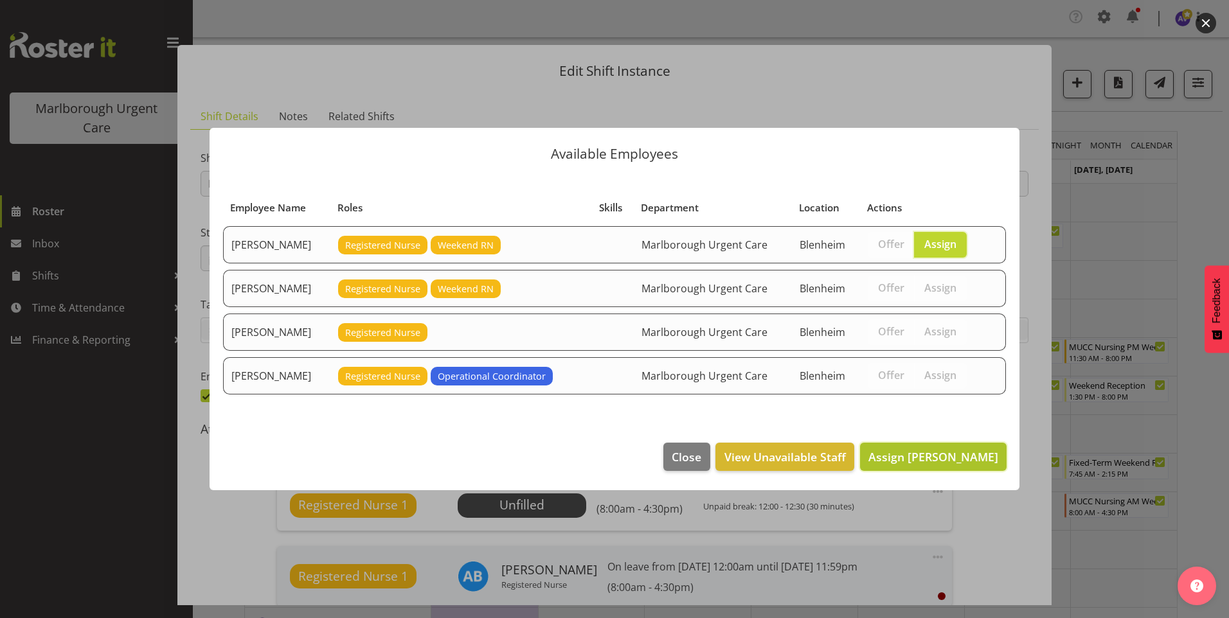
click at [942, 462] on span "Assign [PERSON_NAME]" at bounding box center [934, 456] width 130 height 15
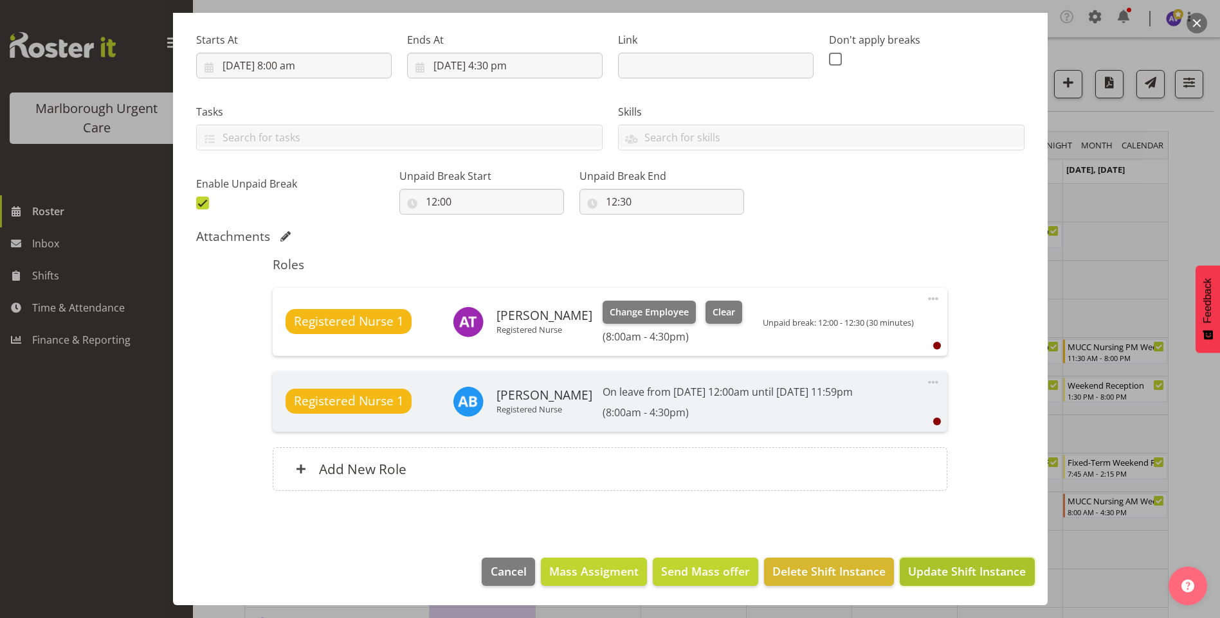
click at [971, 573] on span "Update Shift Instance" at bounding box center [967, 571] width 118 height 17
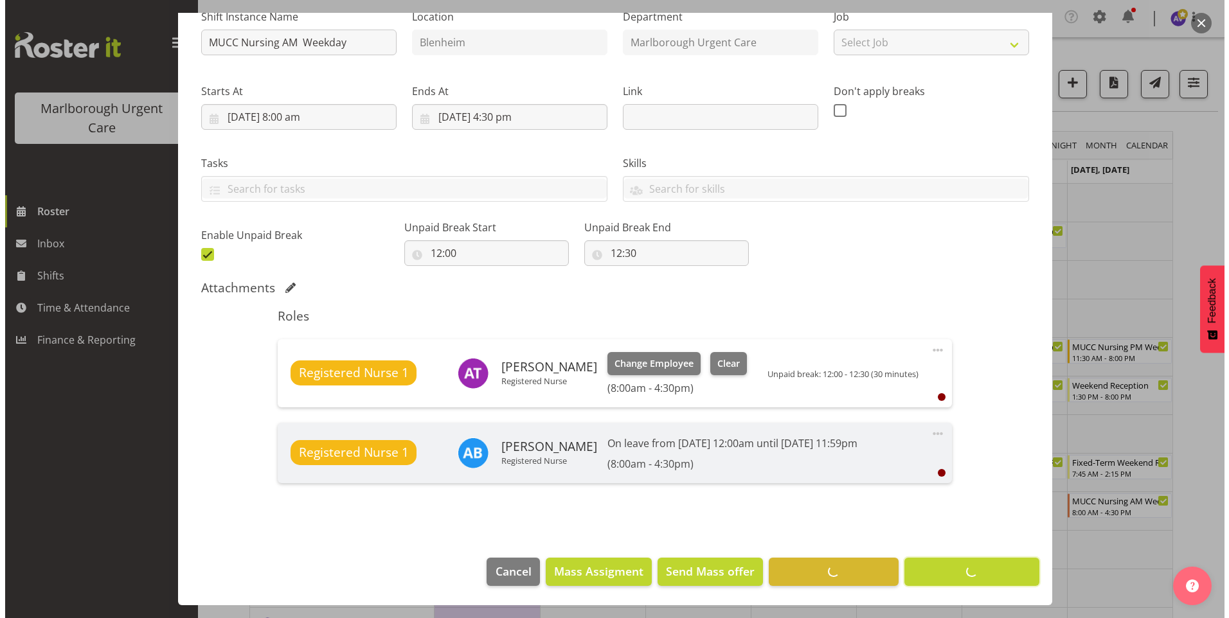
scroll to position [141, 0]
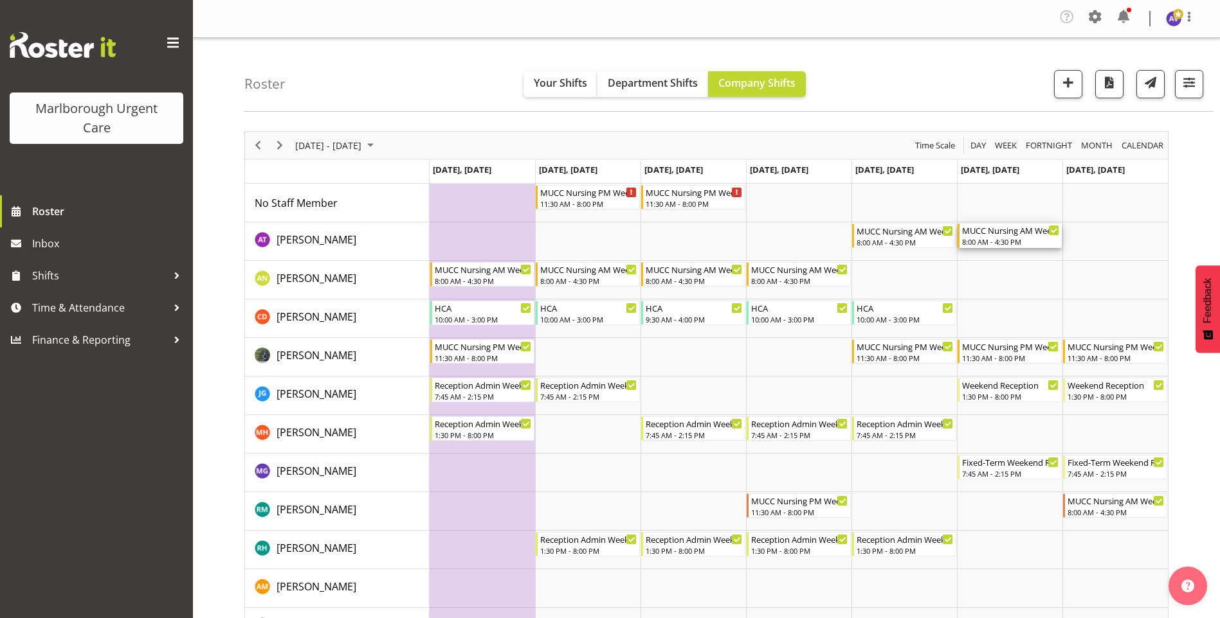
click at [1041, 239] on div "8:00 AM - 4:30 PM" at bounding box center [1010, 242] width 97 height 10
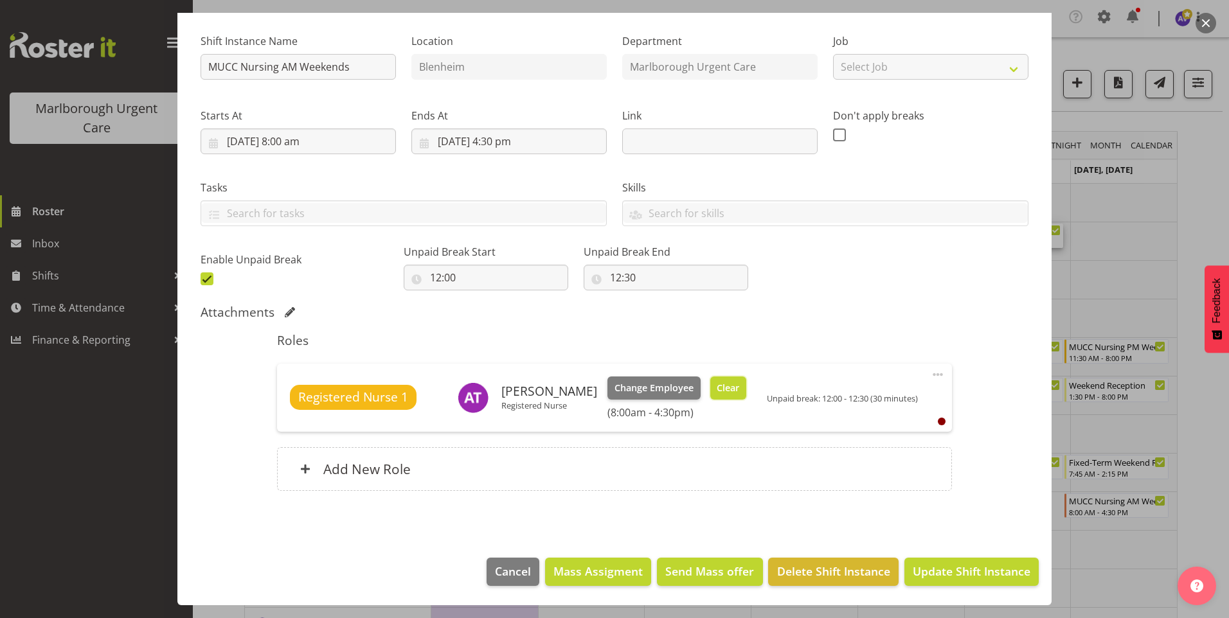
click at [717, 390] on span "Clear" at bounding box center [728, 388] width 23 height 14
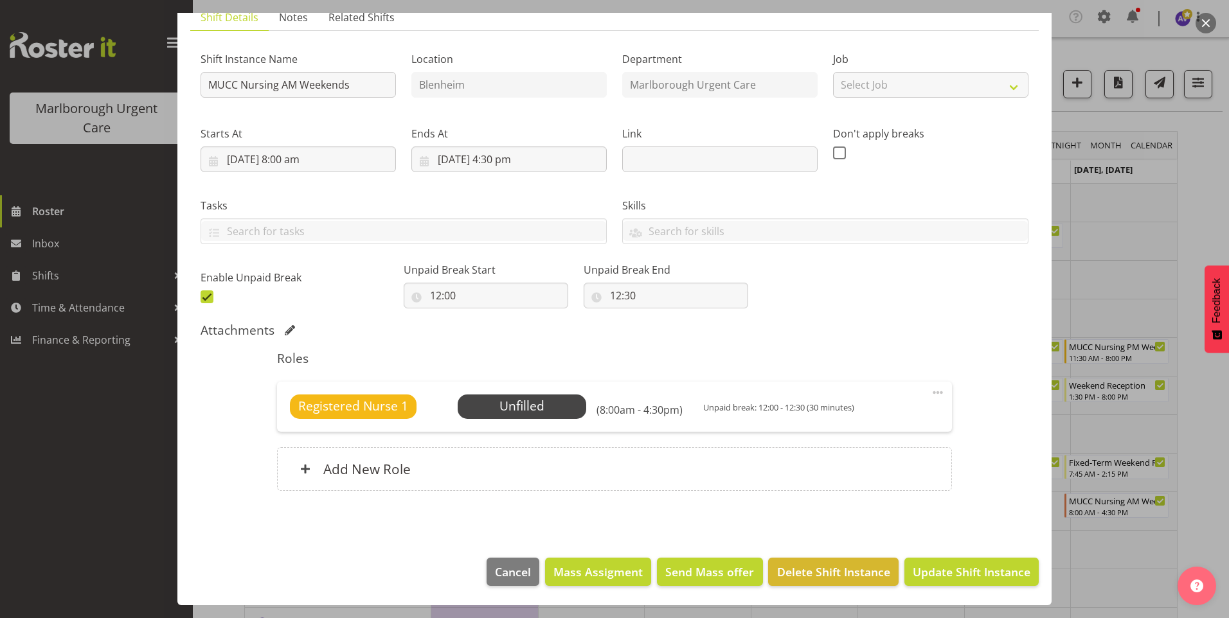
scroll to position [99, 0]
click at [966, 577] on span "Update Shift Instance" at bounding box center [972, 572] width 118 height 17
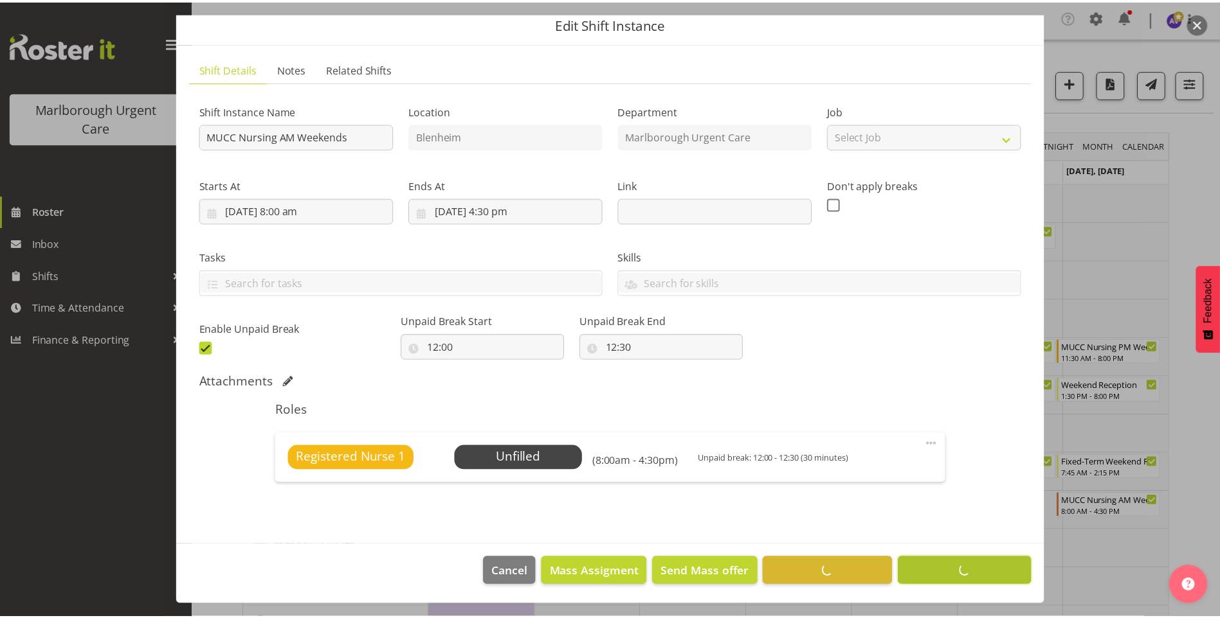
scroll to position [48, 0]
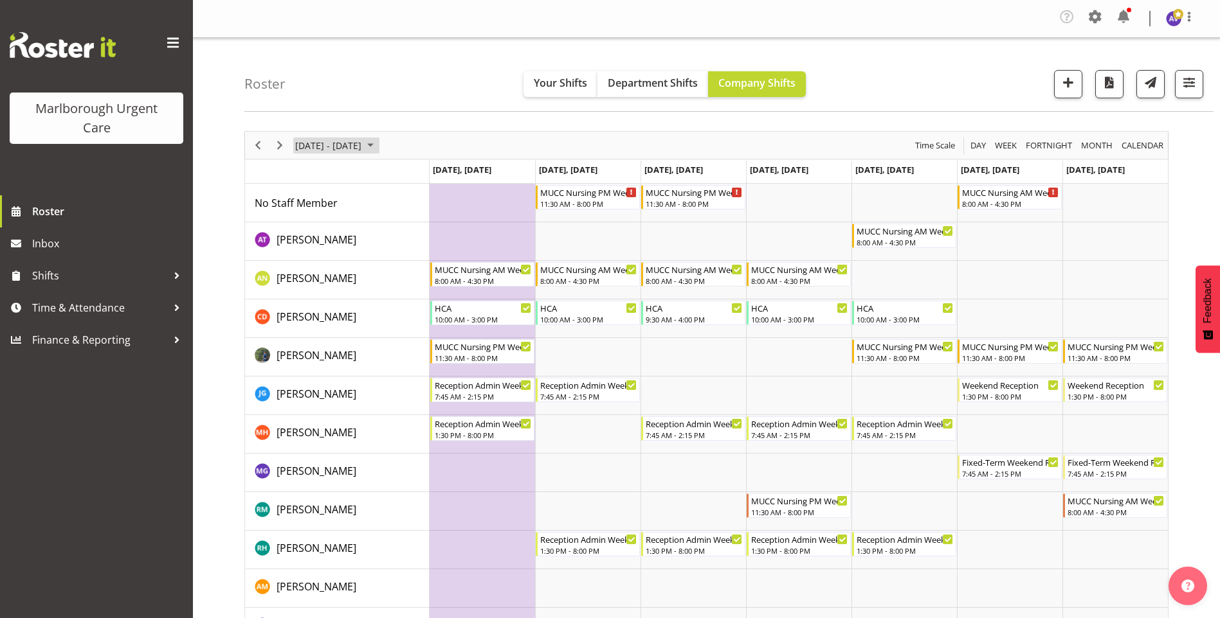
click at [363, 148] on span "[DATE] - [DATE]" at bounding box center [328, 146] width 69 height 16
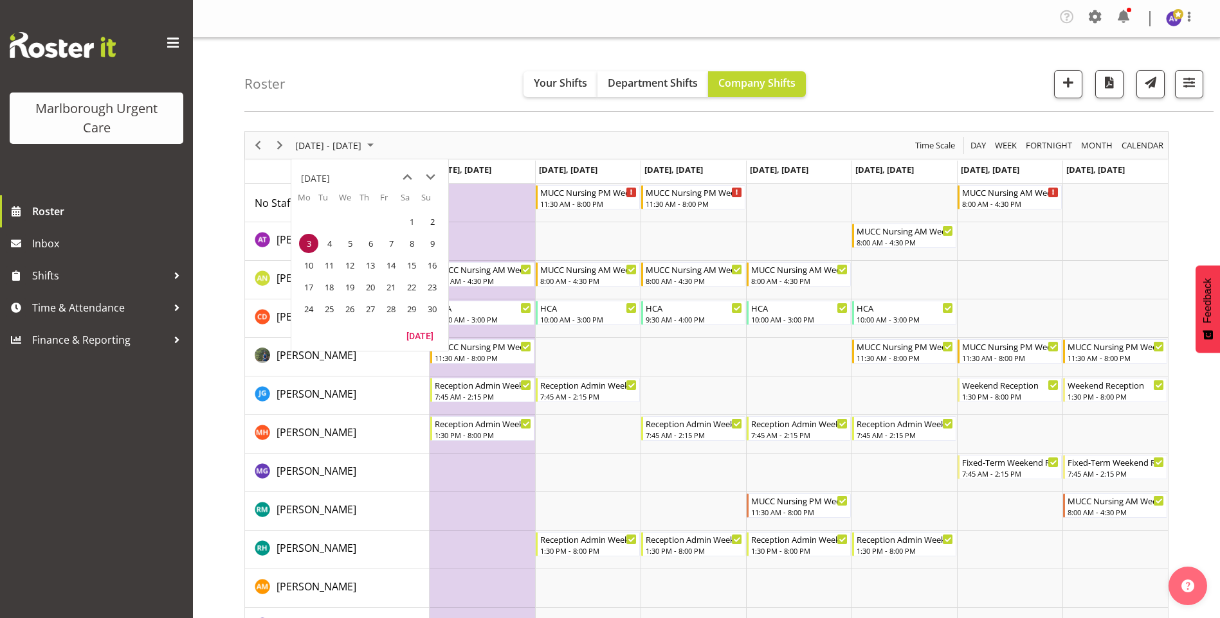
drag, startPoint x: 388, startPoint y: 266, endPoint x: 781, endPoint y: 305, distance: 395.4
click at [388, 266] on span "14" at bounding box center [390, 265] width 19 height 19
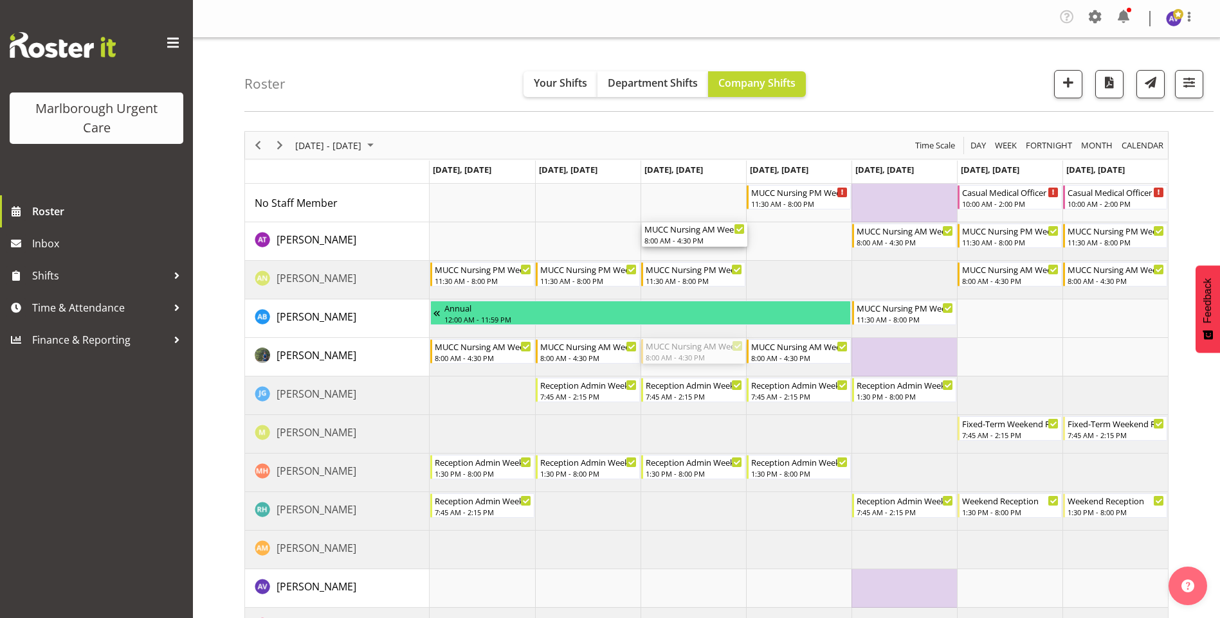
drag, startPoint x: 674, startPoint y: 352, endPoint x: 681, endPoint y: 230, distance: 123.0
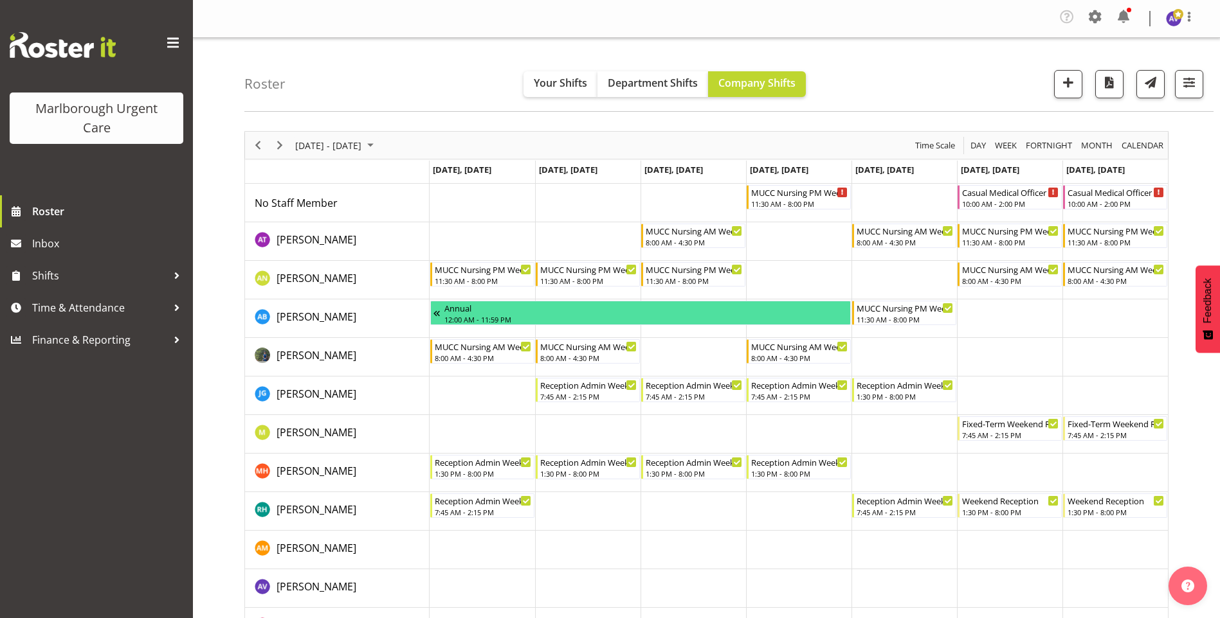
drag, startPoint x: 797, startPoint y: 350, endPoint x: 795, endPoint y: 237, distance: 113.2
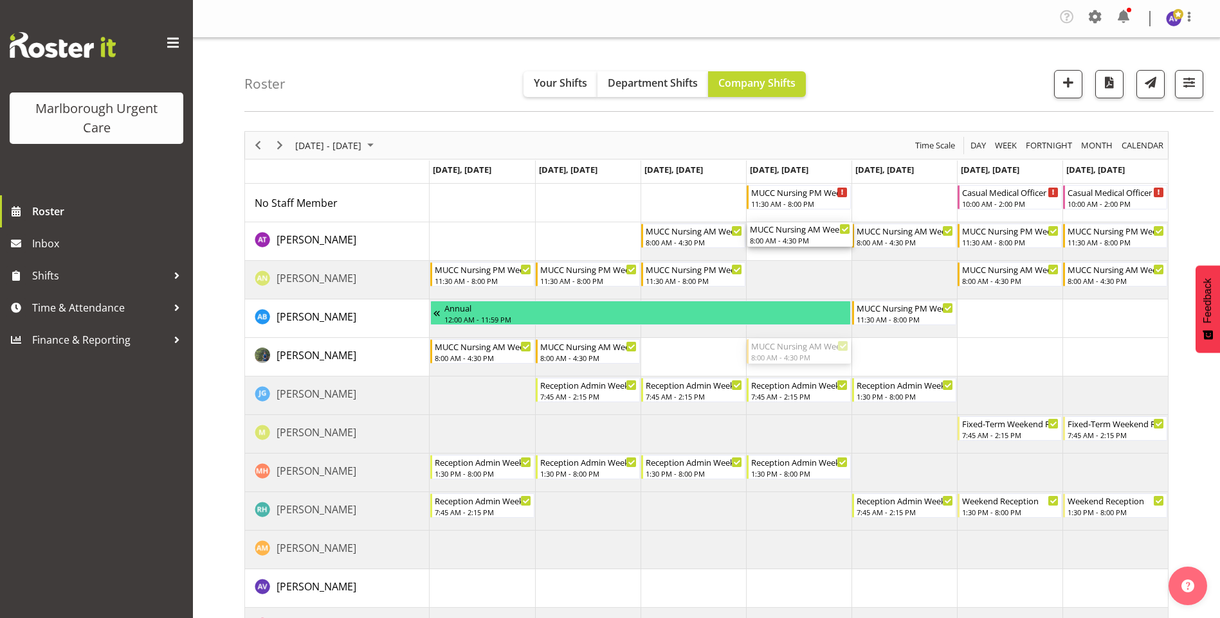
drag, startPoint x: 786, startPoint y: 357, endPoint x: 797, endPoint y: 230, distance: 127.1
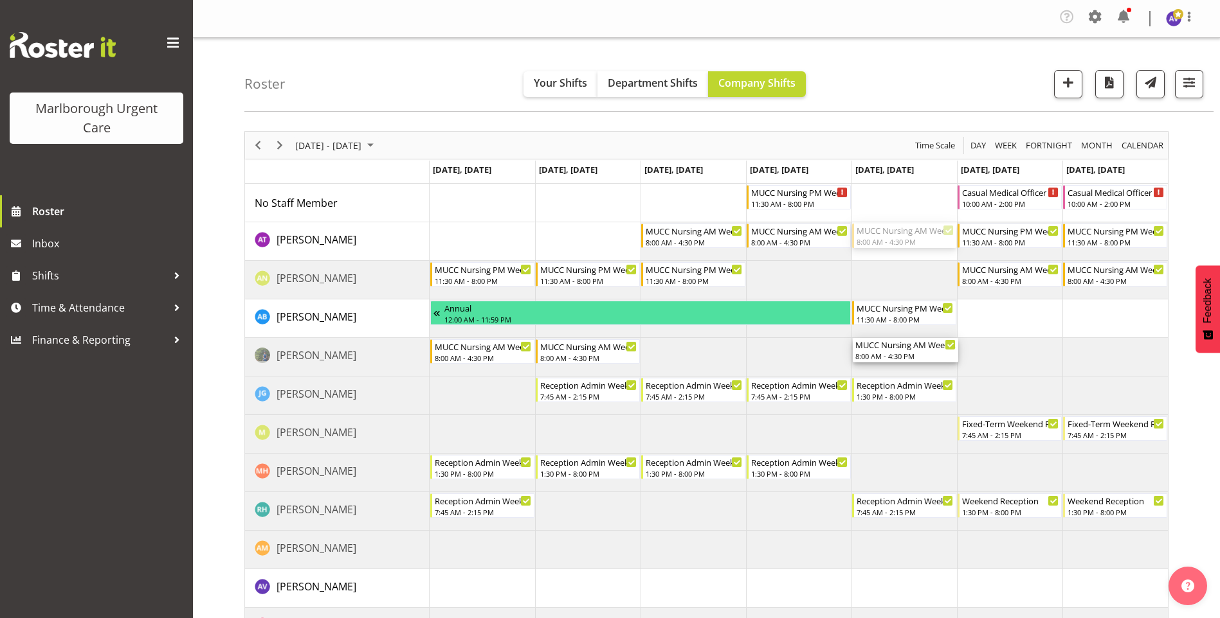
drag, startPoint x: 906, startPoint y: 234, endPoint x: 995, endPoint y: 271, distance: 96.6
drag, startPoint x: 904, startPoint y: 233, endPoint x: 899, endPoint y: 355, distance: 122.3
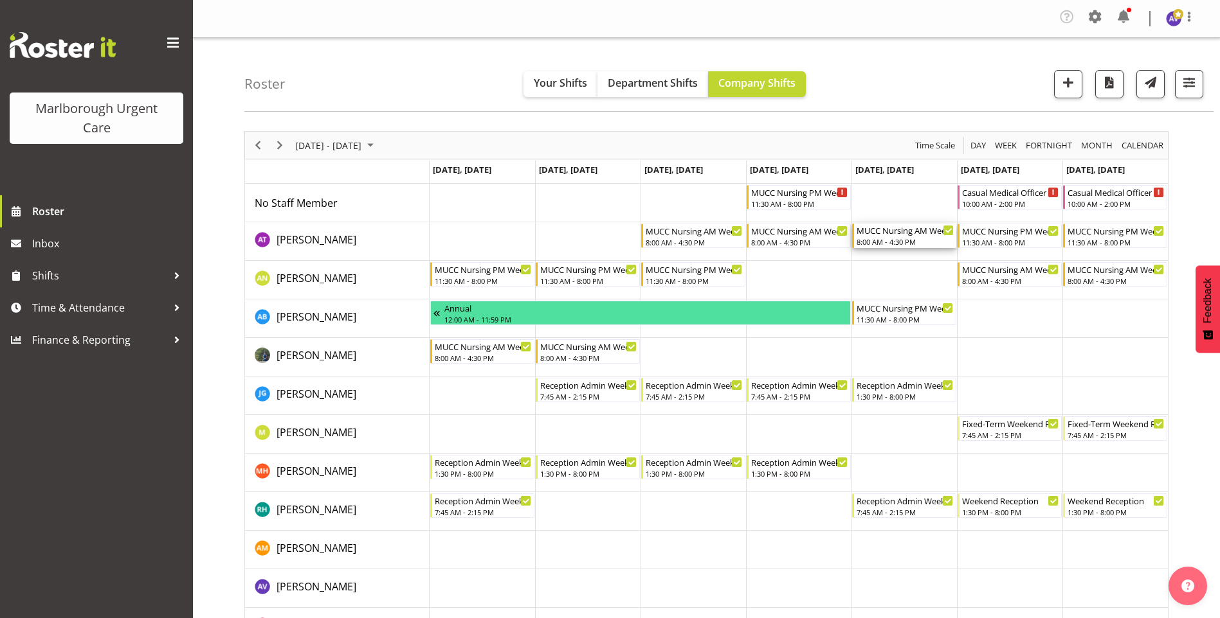
click at [916, 239] on div "8:00 AM - 4:30 PM" at bounding box center [904, 242] width 97 height 10
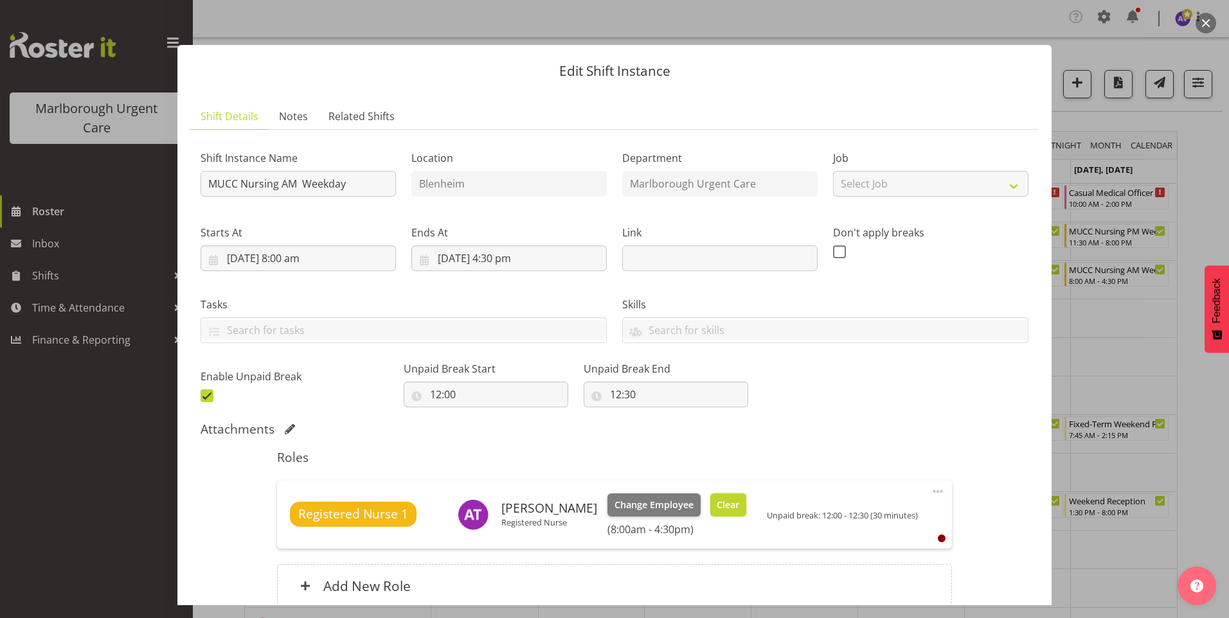
click at [717, 509] on span "Clear" at bounding box center [728, 505] width 23 height 14
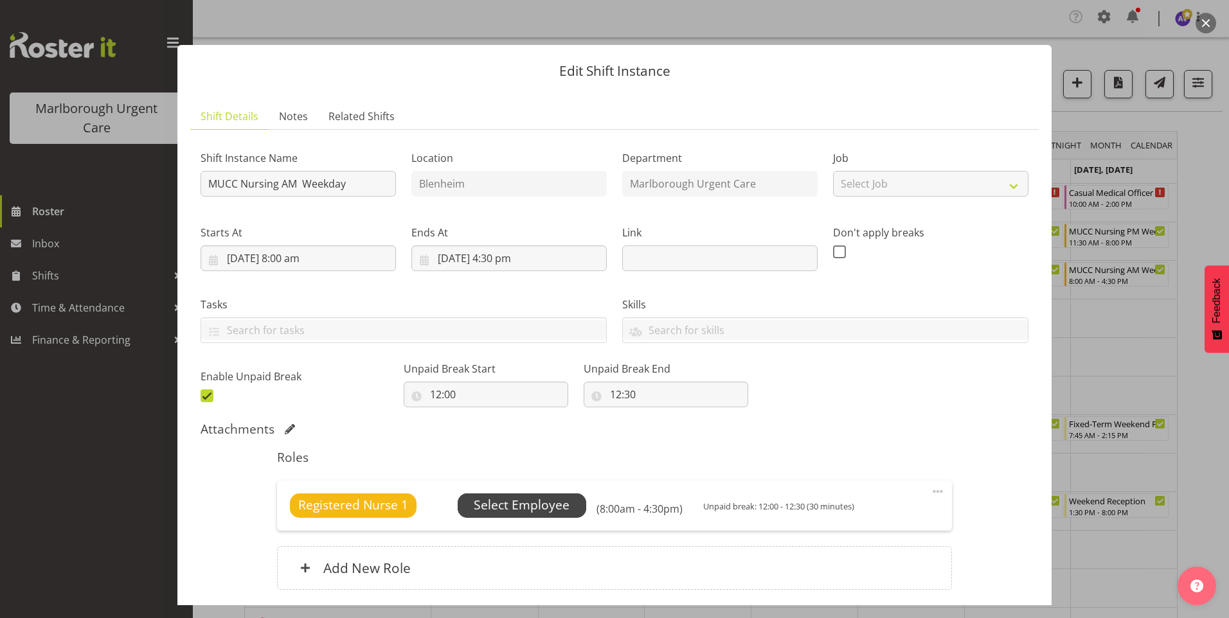
click at [549, 503] on span "Select Employee" at bounding box center [522, 505] width 96 height 19
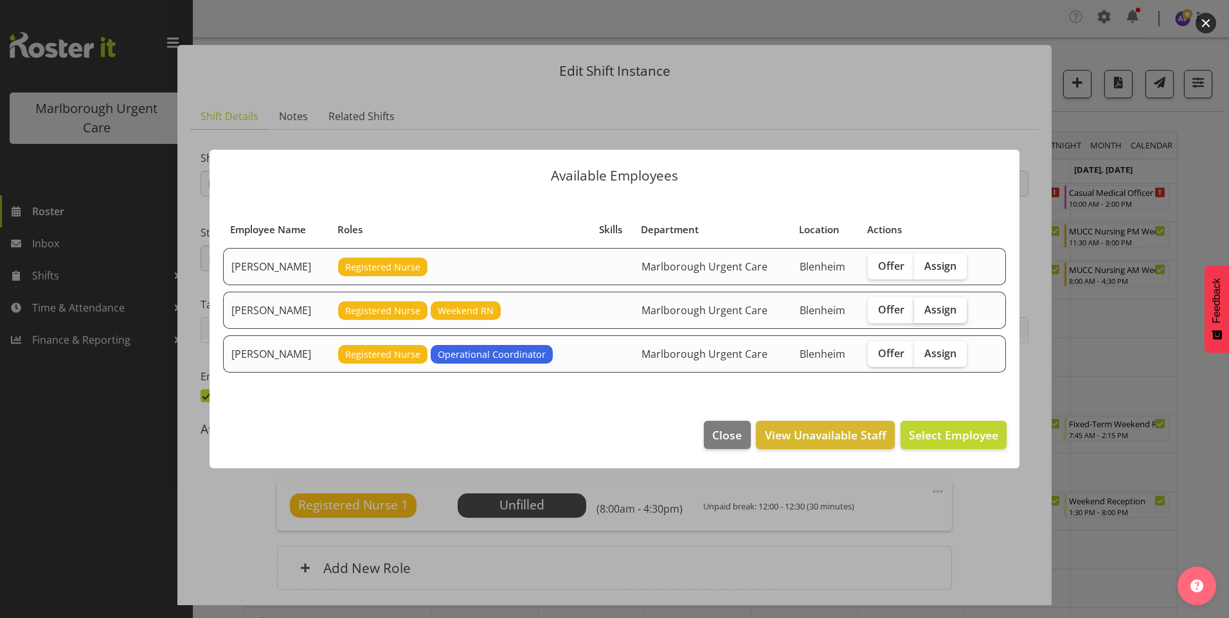
click at [946, 307] on span "Assign" at bounding box center [940, 309] width 32 height 13
click at [923, 307] on input "Assign" at bounding box center [918, 309] width 8 height 8
checkbox input "true"
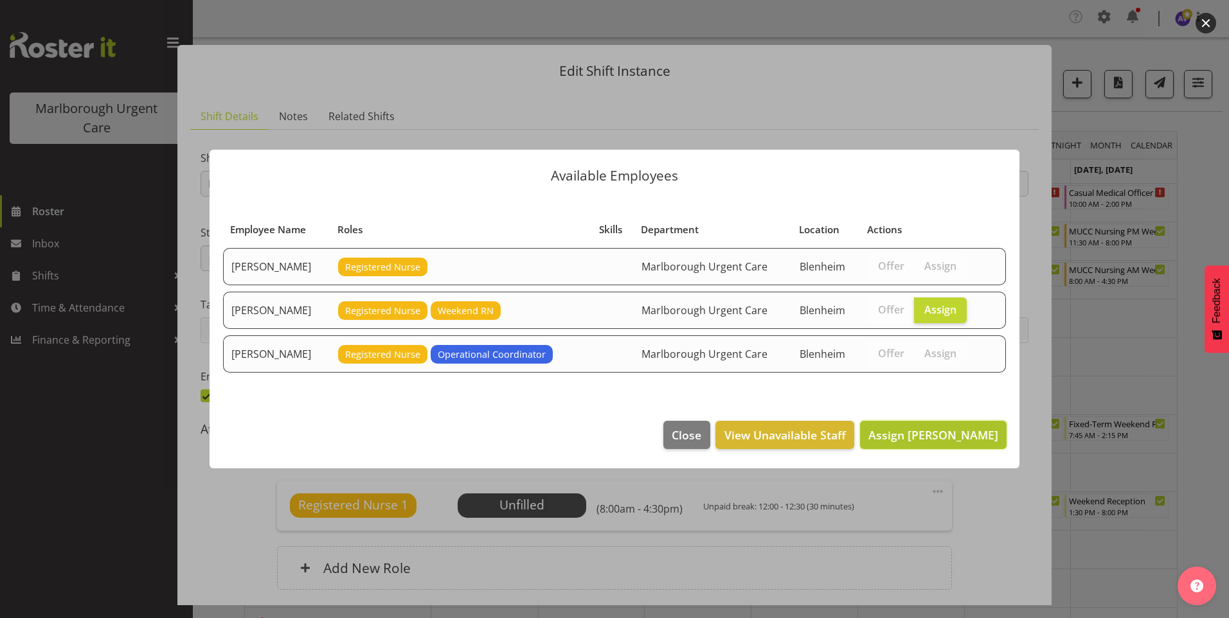
click at [924, 428] on span "Assign [PERSON_NAME]" at bounding box center [934, 435] width 130 height 15
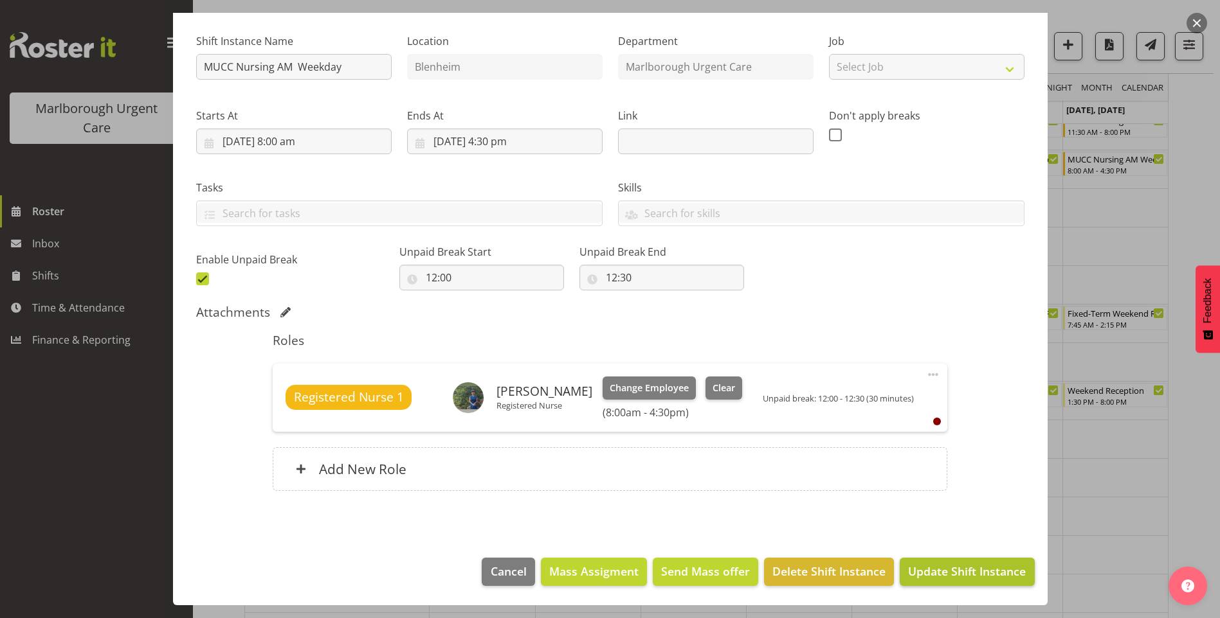
scroll to position [257, 0]
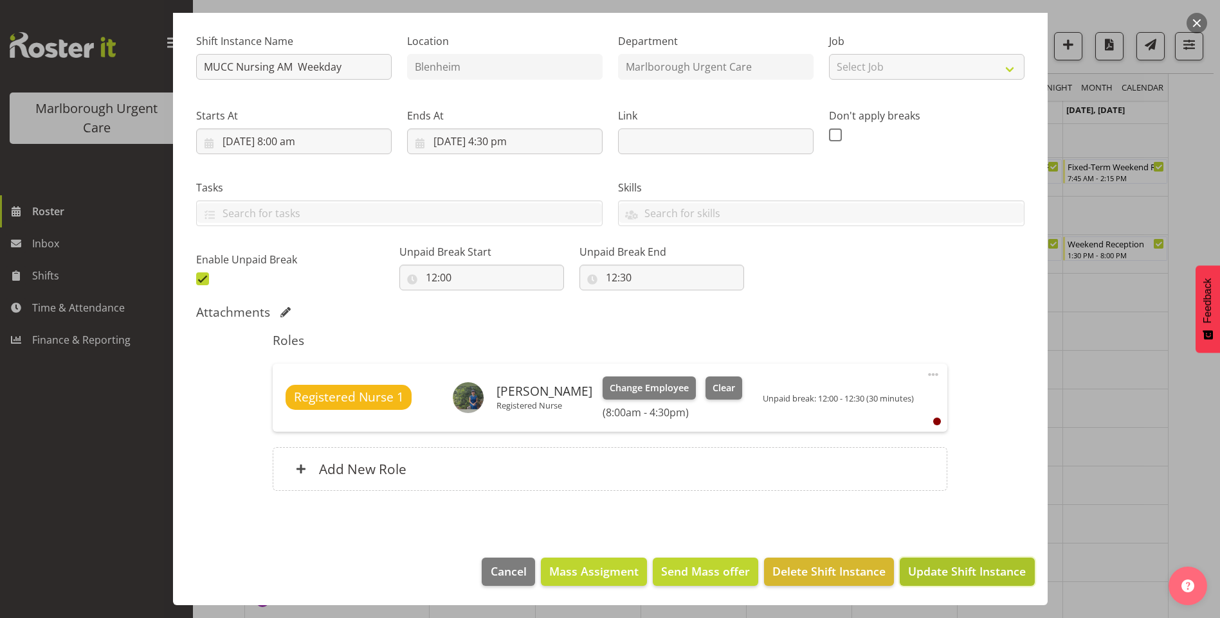
click at [954, 564] on span "Update Shift Instance" at bounding box center [967, 571] width 118 height 17
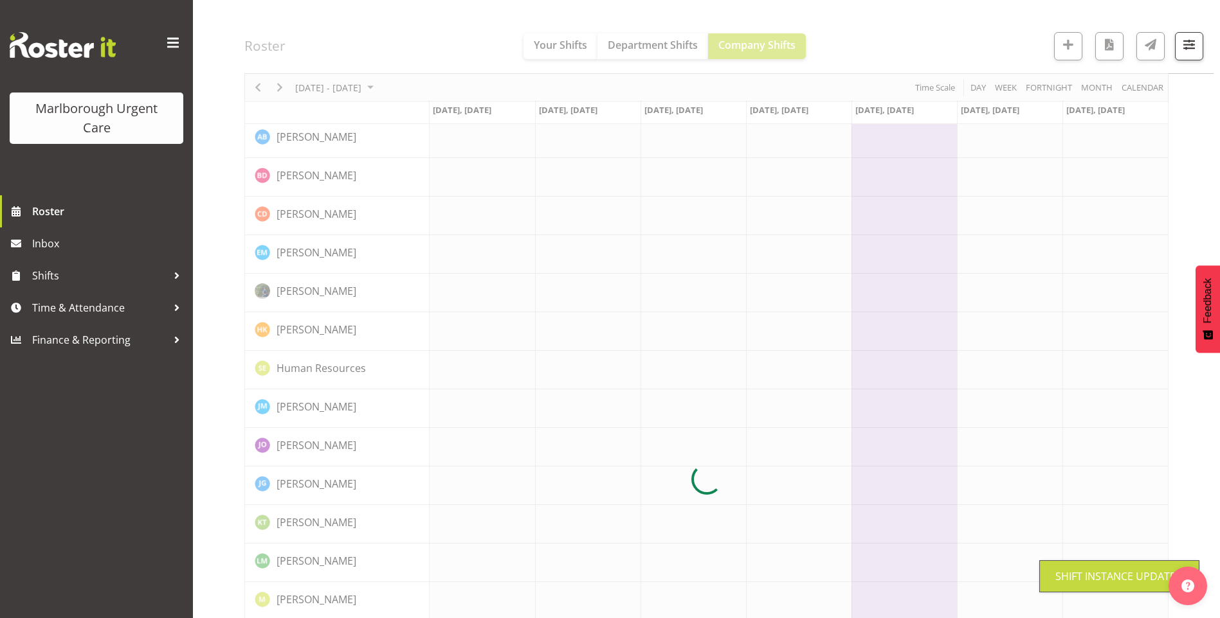
scroll to position [0, 0]
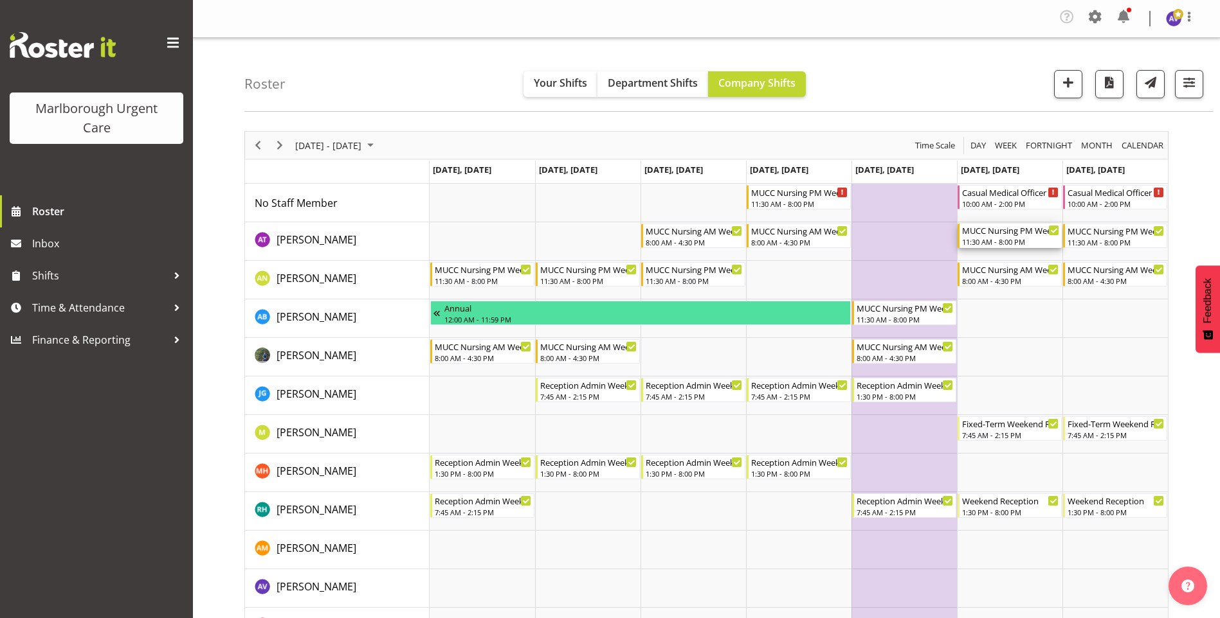
click at [1029, 233] on div "MUCC Nursing PM Weekends" at bounding box center [1010, 230] width 97 height 13
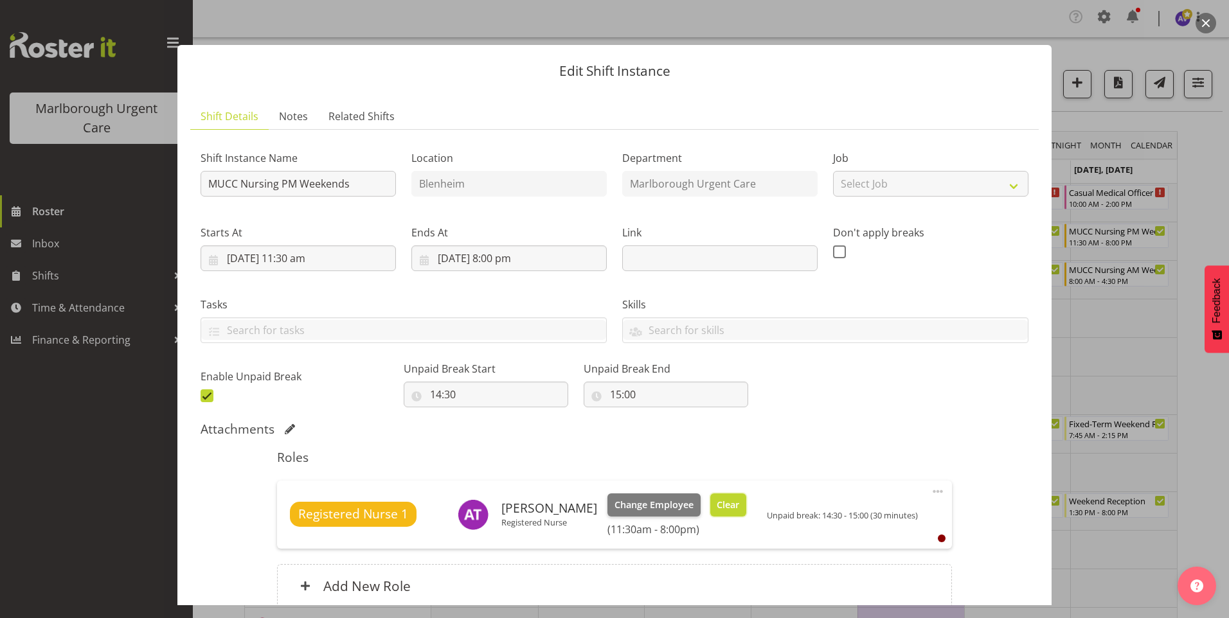
click at [717, 496] on button "Clear" at bounding box center [728, 505] width 37 height 23
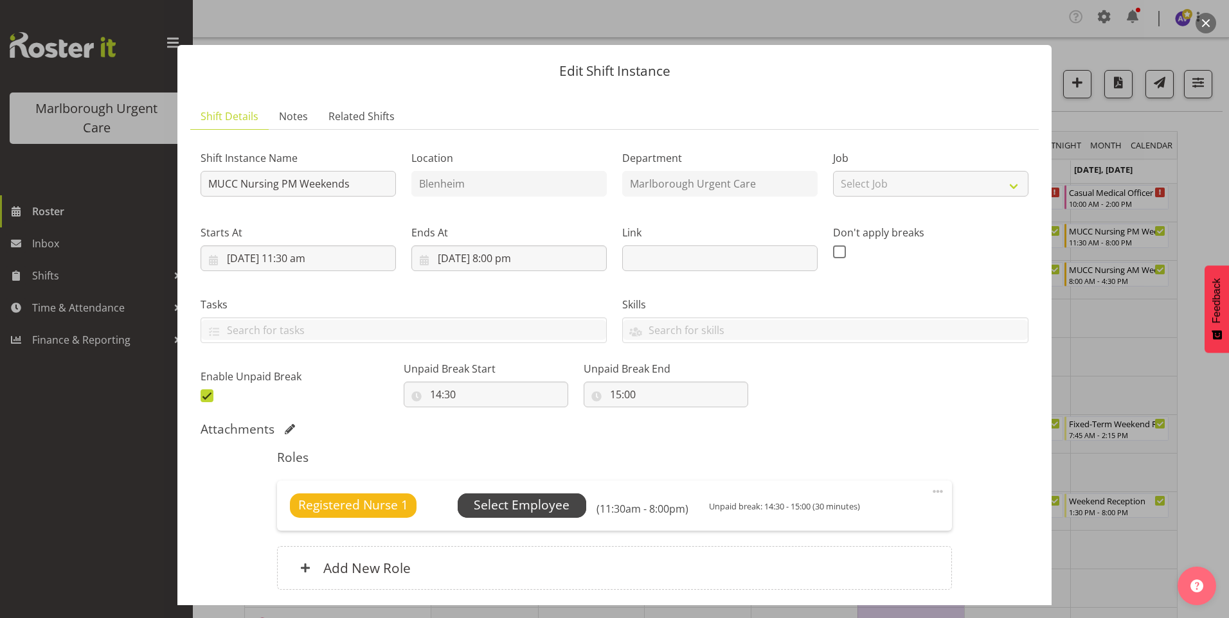
click at [535, 501] on span "Select Employee" at bounding box center [522, 505] width 96 height 19
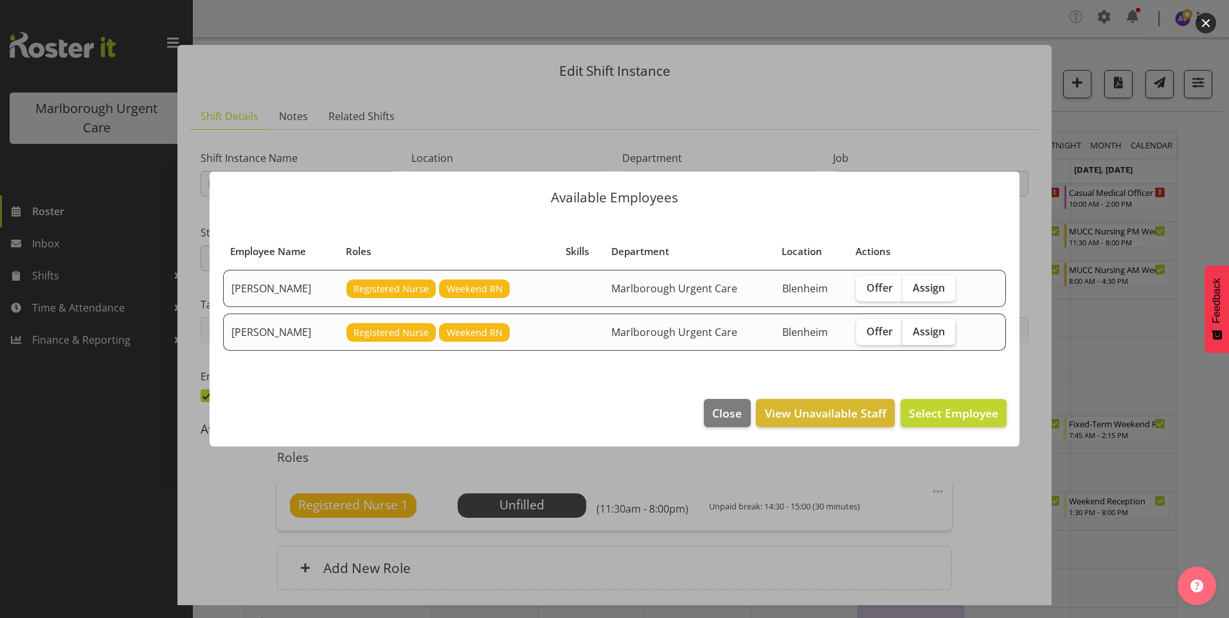
click at [929, 336] on span "Assign" at bounding box center [929, 331] width 32 height 13
click at [911, 336] on input "Assign" at bounding box center [907, 331] width 8 height 8
checkbox input "true"
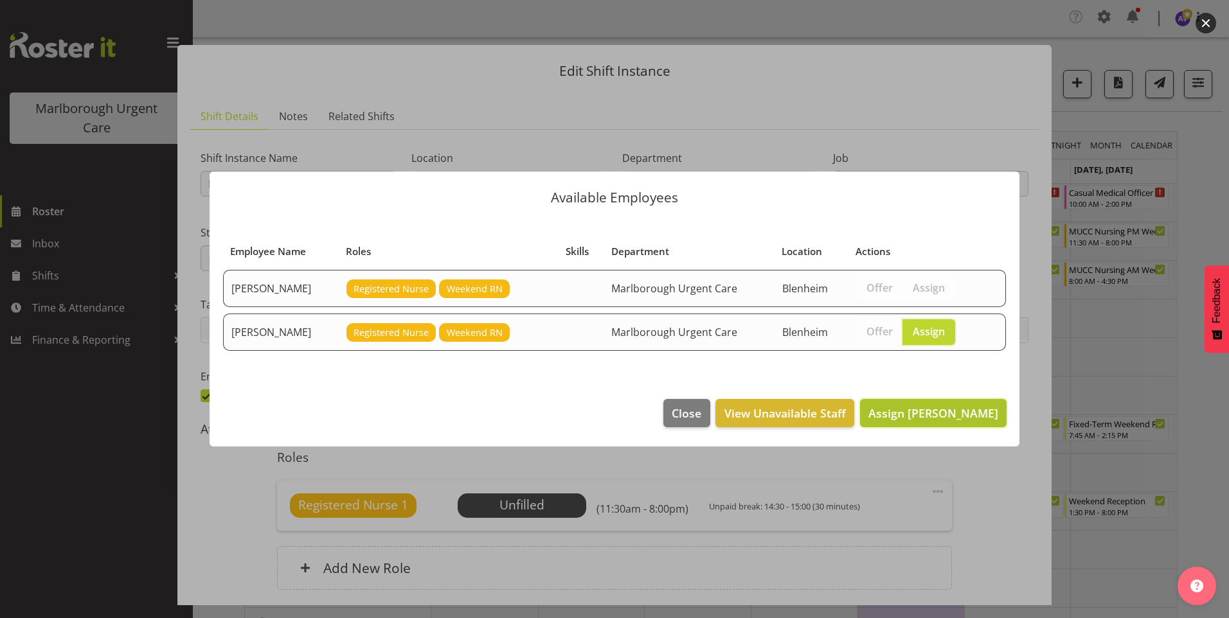
click at [924, 408] on span "Assign [PERSON_NAME]" at bounding box center [934, 413] width 130 height 15
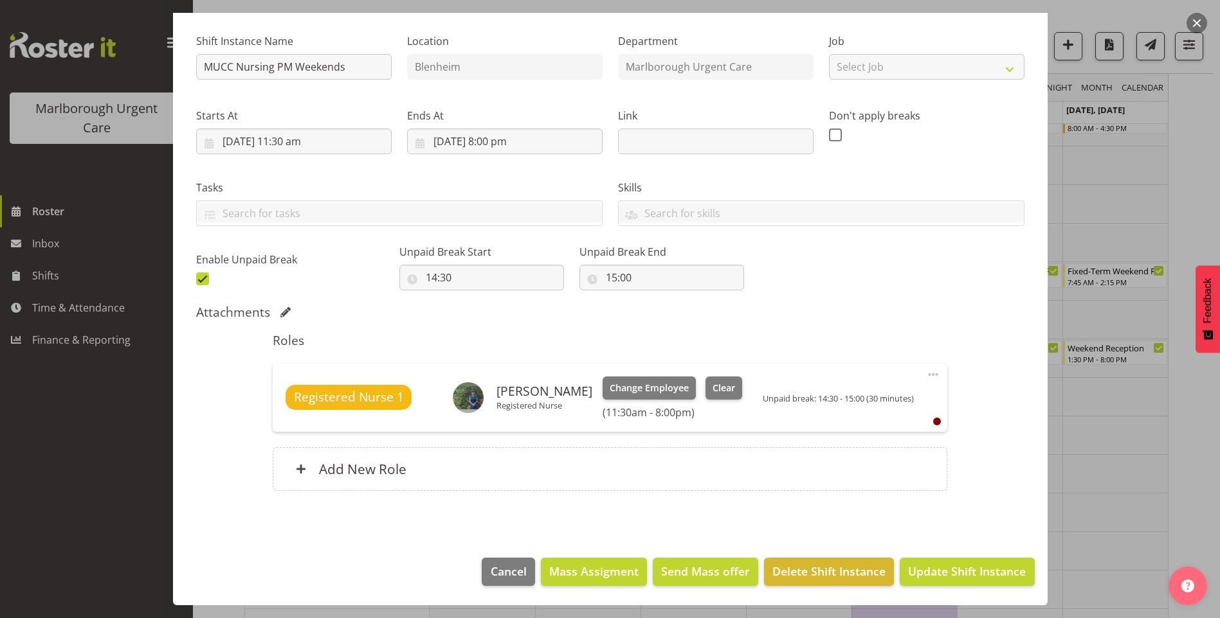
scroll to position [193, 0]
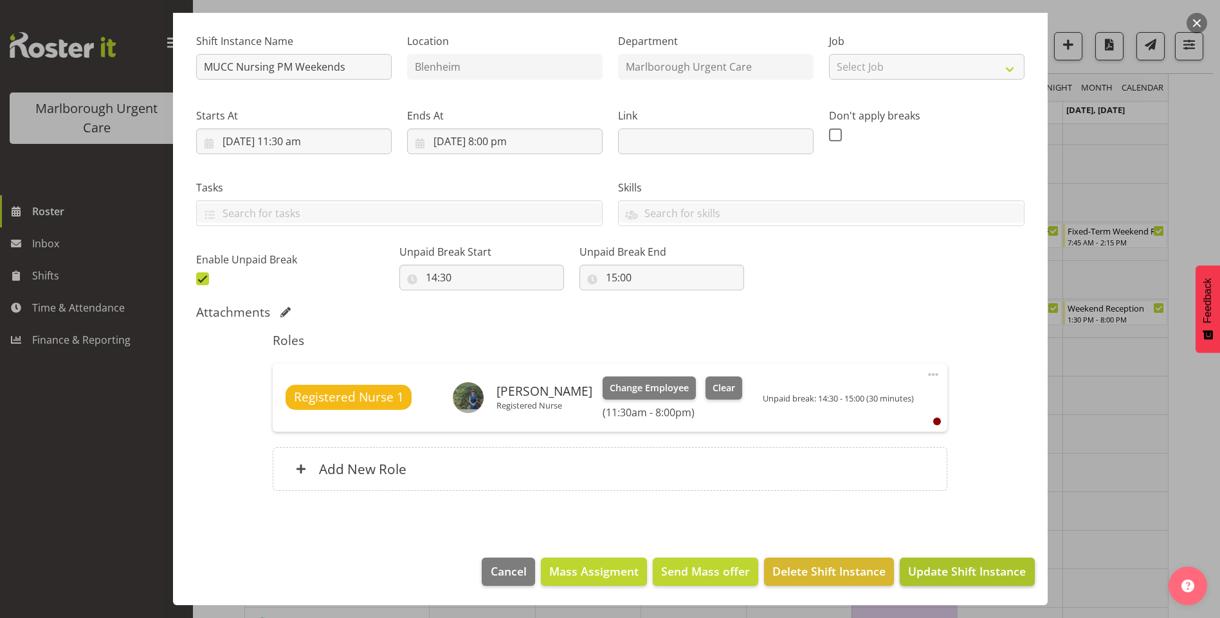
drag, startPoint x: 986, startPoint y: 590, endPoint x: 987, endPoint y: 581, distance: 9.7
click at [986, 589] on footer "Cancel Mass Assigment Send Mass offer Delete Shift Instance Update Shift Instan…" at bounding box center [610, 575] width 874 height 60
click at [991, 572] on span "Update Shift Instance" at bounding box center [967, 571] width 118 height 17
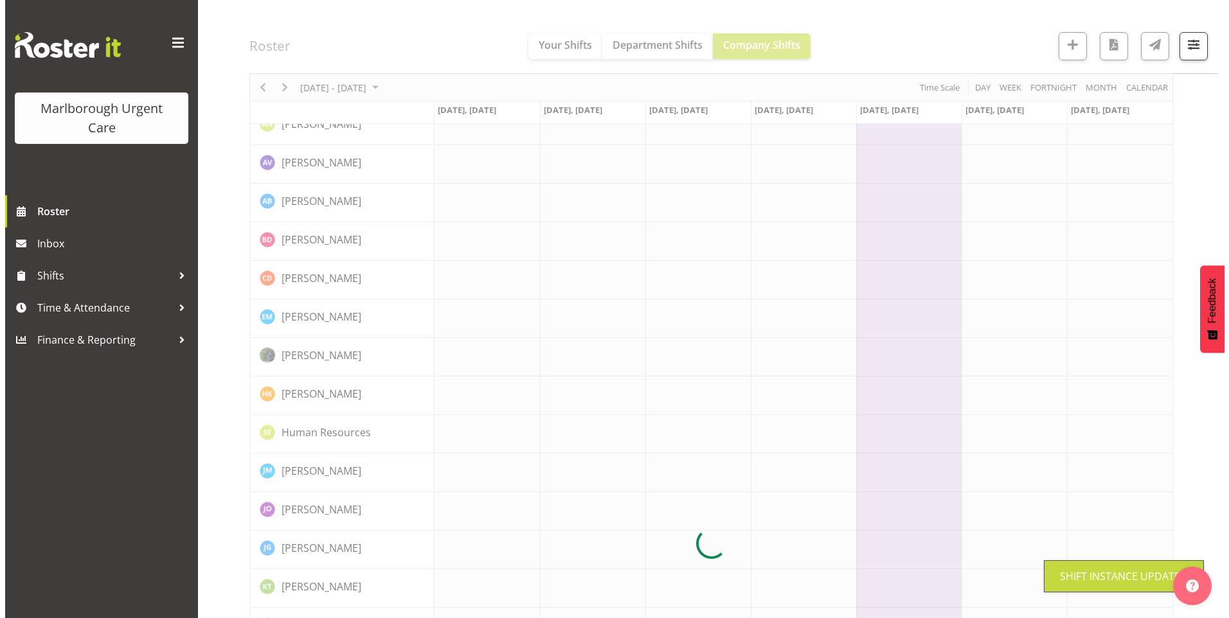
scroll to position [0, 0]
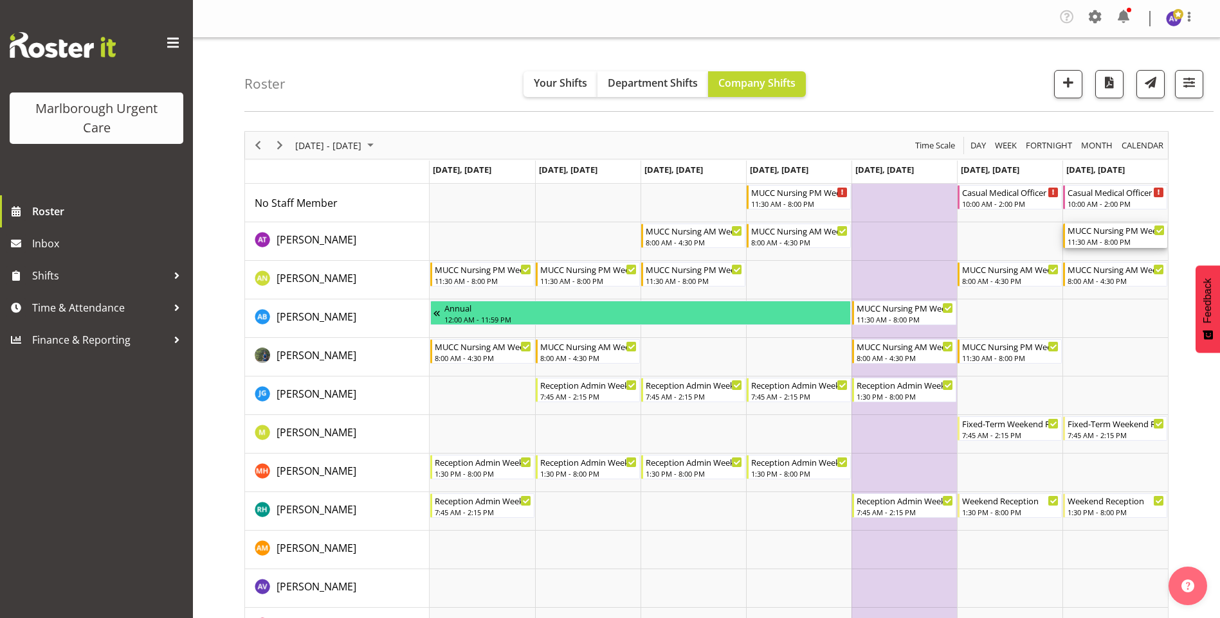
click at [1105, 234] on div "MUCC Nursing PM Weekends" at bounding box center [1115, 230] width 97 height 13
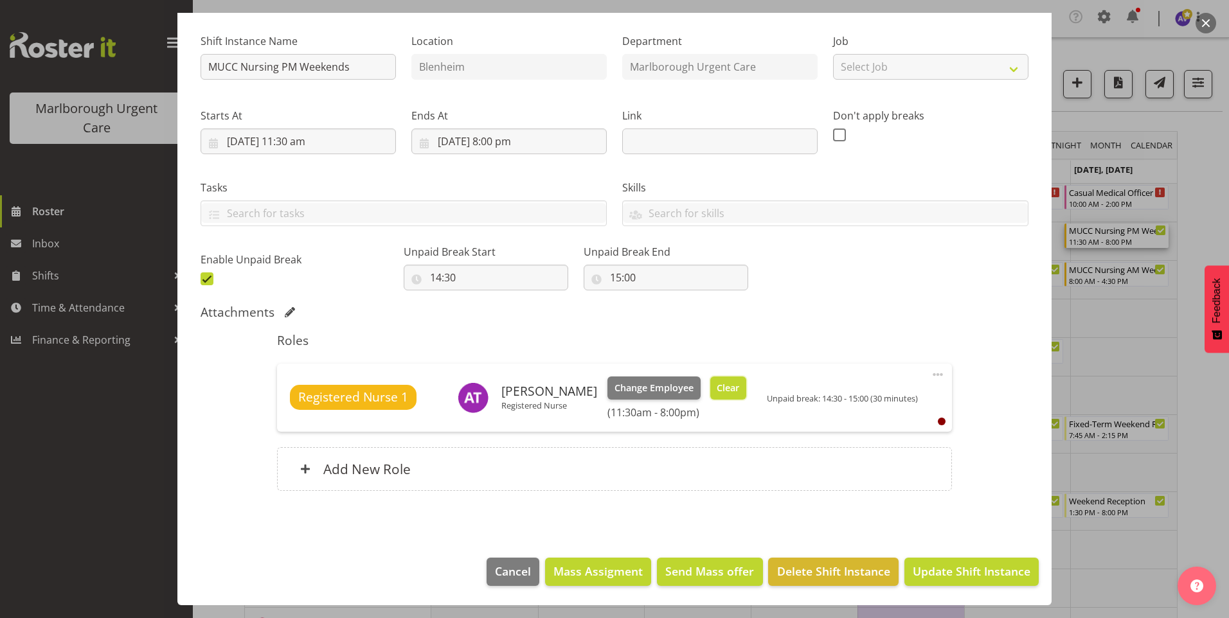
click at [717, 385] on span "Clear" at bounding box center [728, 388] width 23 height 14
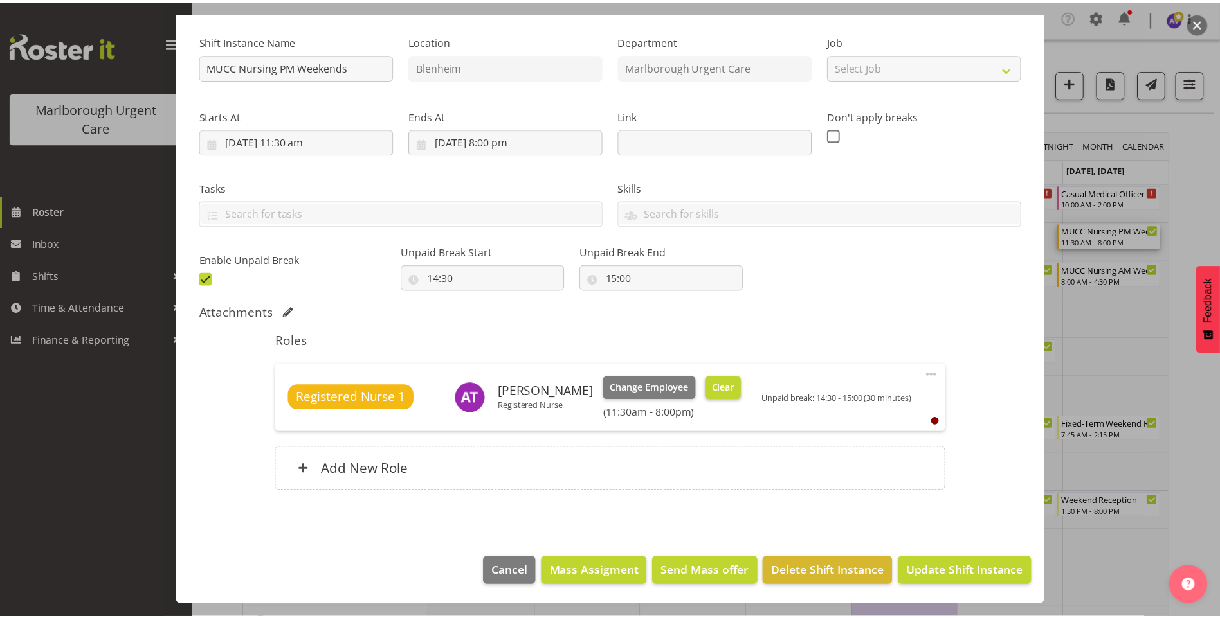
scroll to position [99, 0]
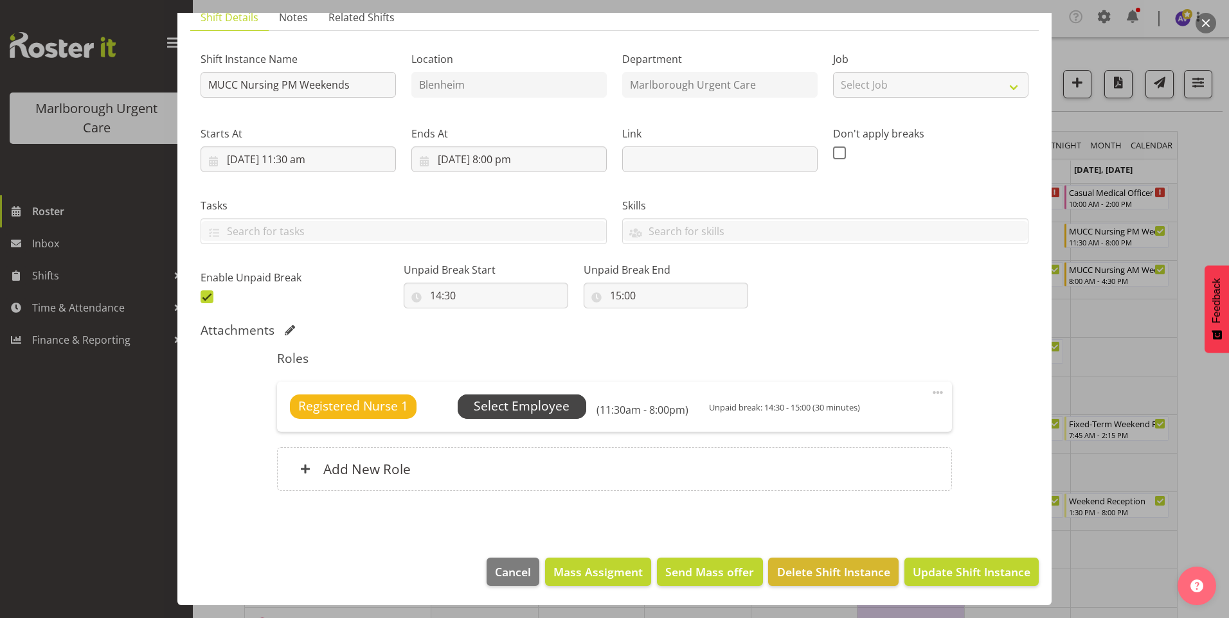
click at [550, 408] on span "Select Employee" at bounding box center [522, 406] width 96 height 19
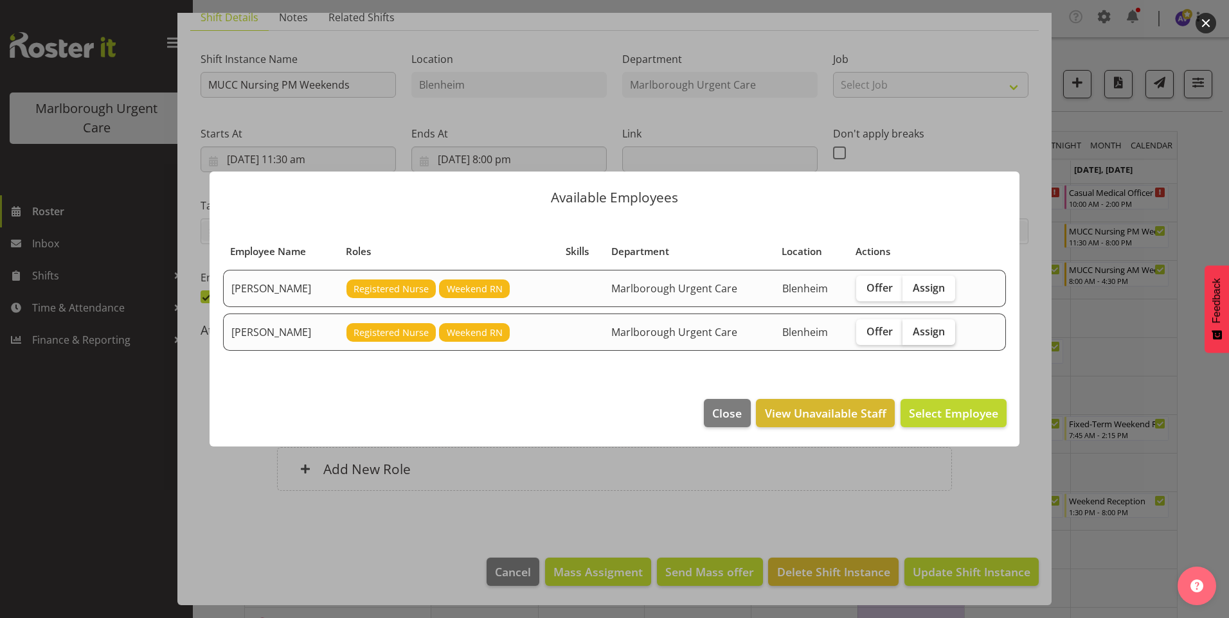
click at [919, 332] on span "Assign" at bounding box center [929, 331] width 32 height 13
click at [911, 332] on input "Assign" at bounding box center [907, 331] width 8 height 8
checkbox input "true"
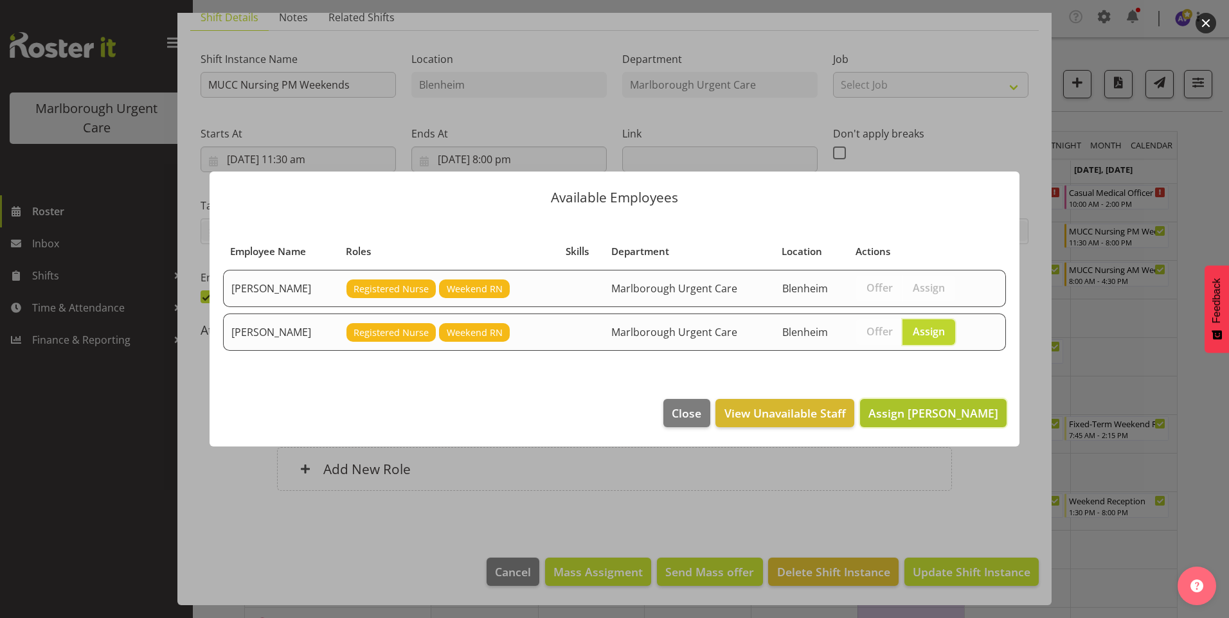
click at [928, 409] on span "Assign [PERSON_NAME]" at bounding box center [934, 413] width 130 height 15
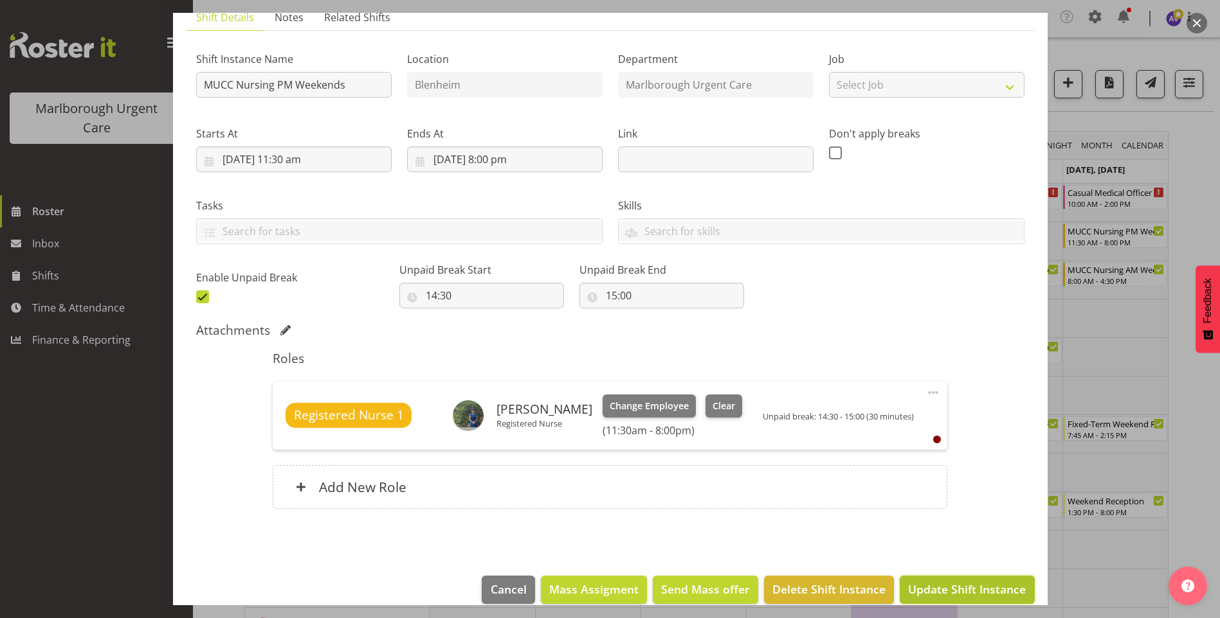
click at [971, 581] on span "Update Shift Instance" at bounding box center [967, 589] width 118 height 17
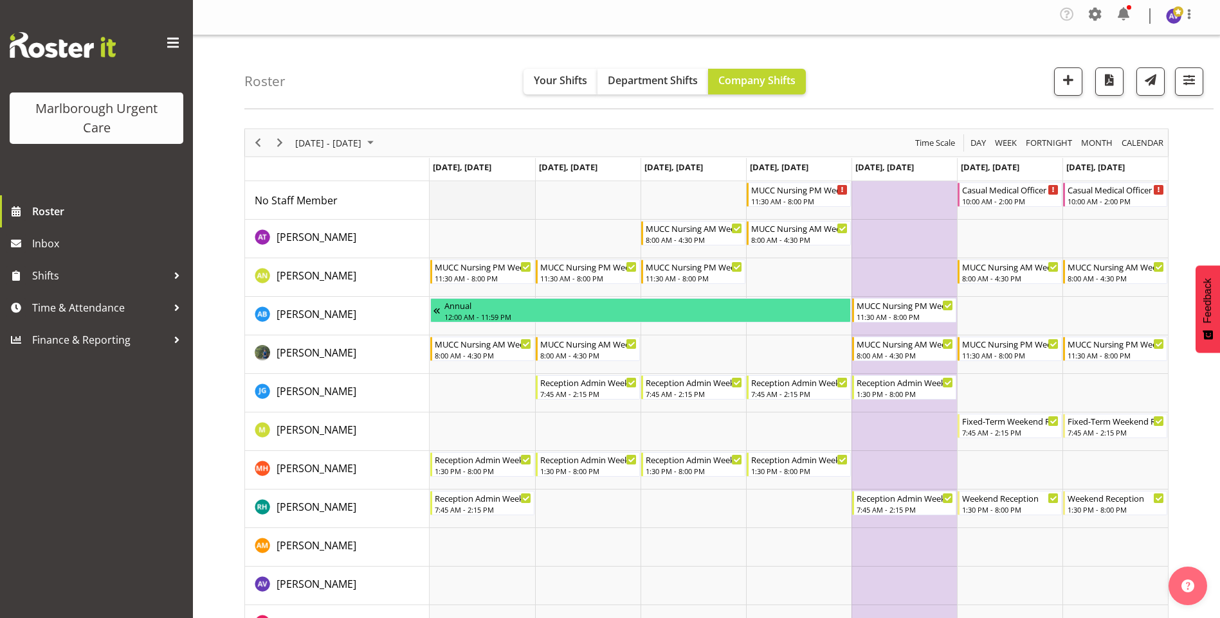
scroll to position [0, 0]
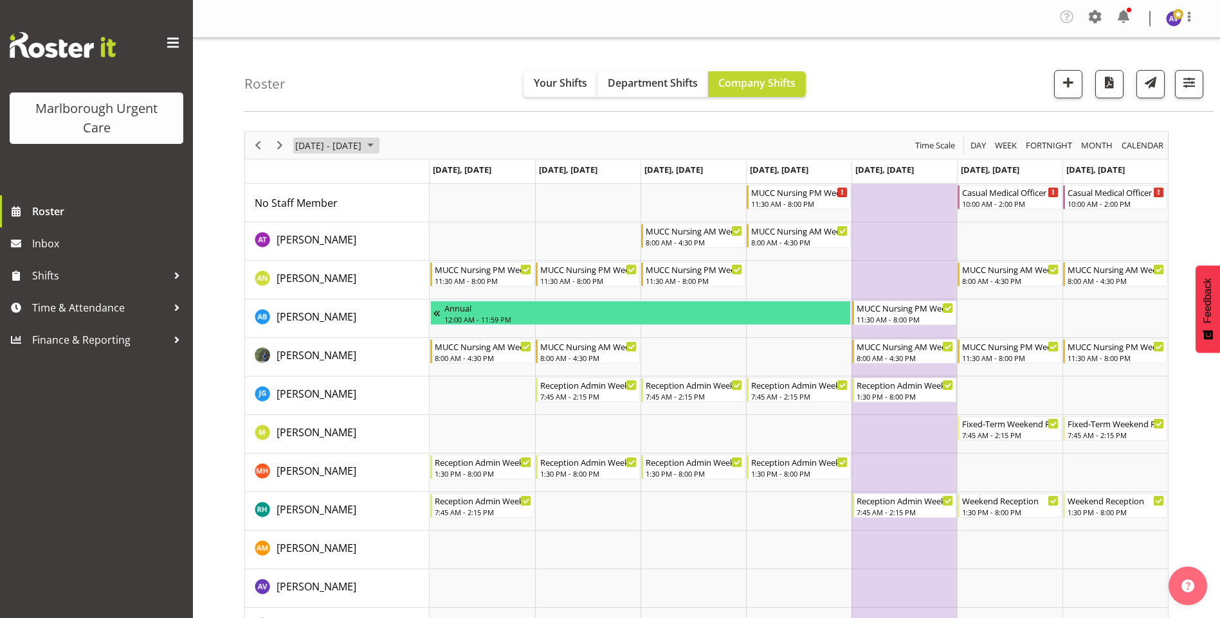
click at [338, 149] on span "[DATE] - [DATE]" at bounding box center [328, 146] width 69 height 16
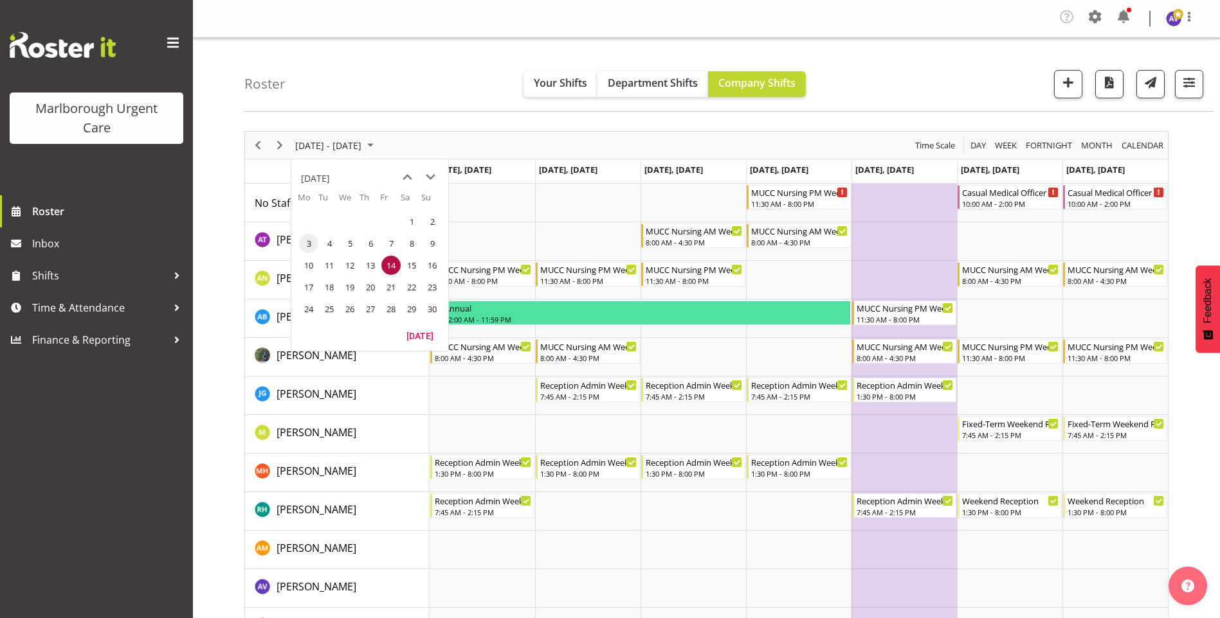
click at [309, 246] on span "3" at bounding box center [308, 243] width 19 height 19
